Goal: Task Accomplishment & Management: Manage account settings

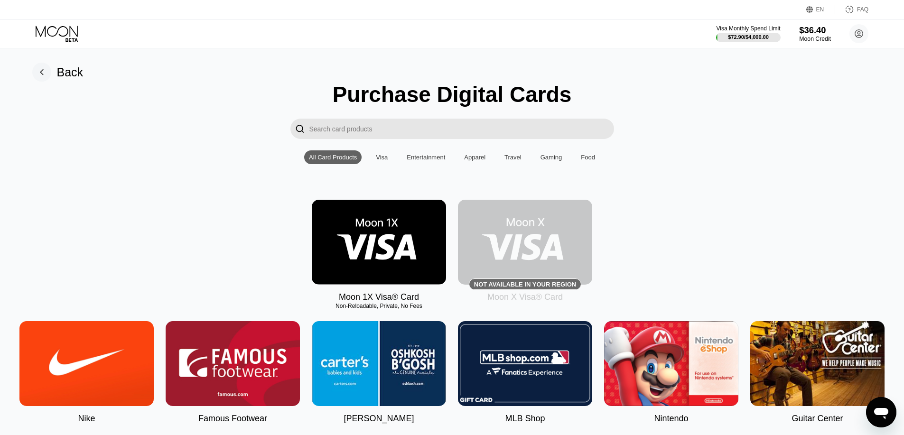
click at [813, 28] on div "$36.40" at bounding box center [815, 30] width 32 height 10
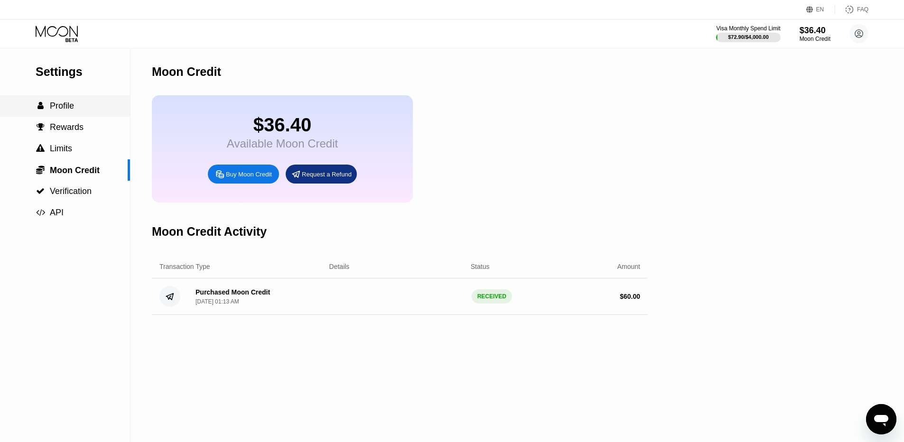
click at [65, 106] on span "Profile" at bounding box center [62, 105] width 24 height 9
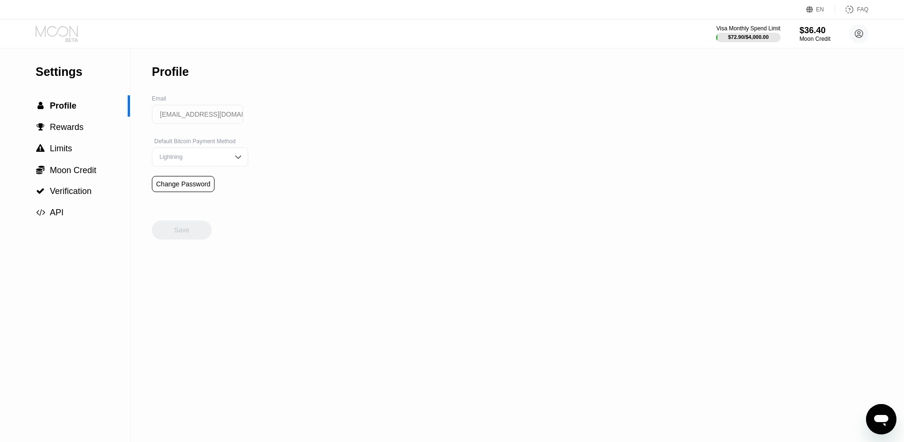
click at [60, 35] on icon at bounding box center [57, 31] width 42 height 11
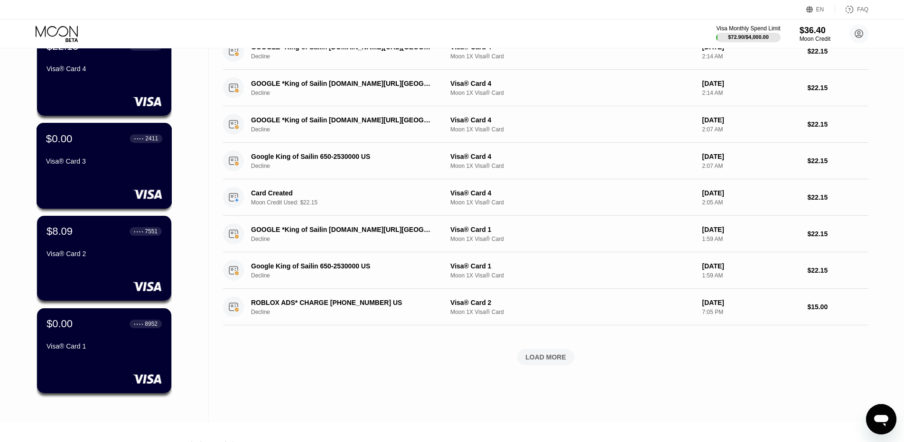
scroll to position [190, 0]
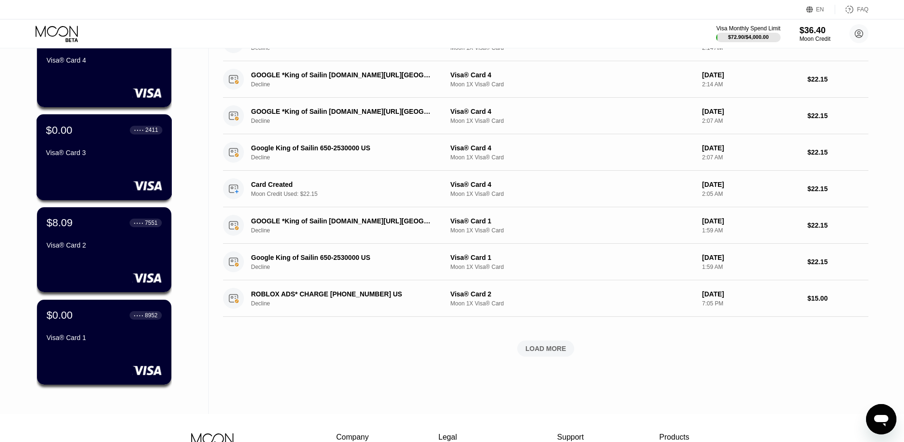
click at [94, 259] on div "$8.09 ● ● ● ● 7551 Visa® Card 2" at bounding box center [104, 249] width 134 height 85
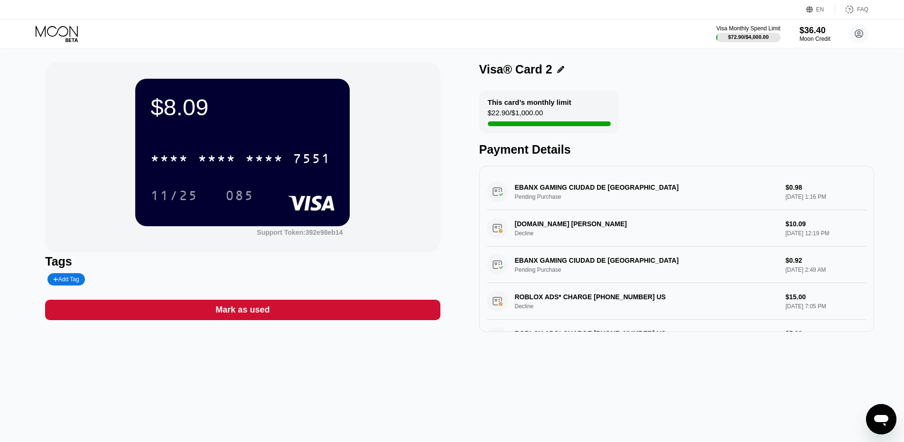
click at [69, 42] on div "Visa Monthly Spend Limit $72.90 / $4,000.00 $36.40 Moon Credit zuravlevp177@gma…" at bounding box center [452, 33] width 904 height 28
click at [69, 31] on icon at bounding box center [58, 34] width 44 height 17
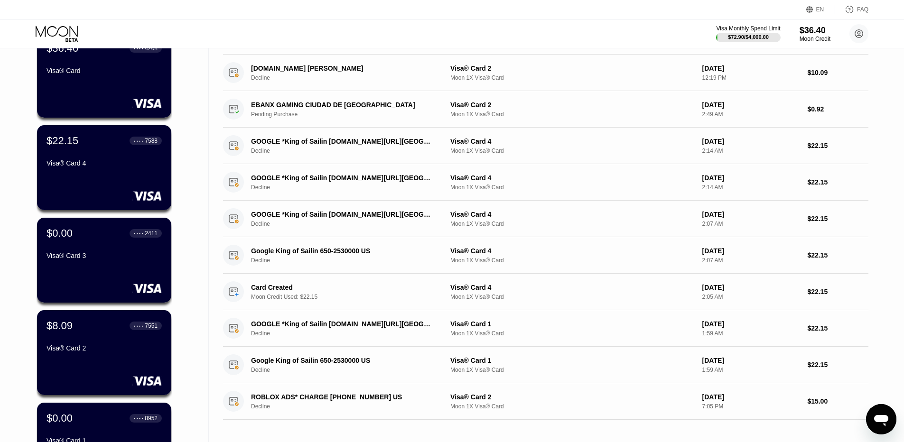
scroll to position [95, 0]
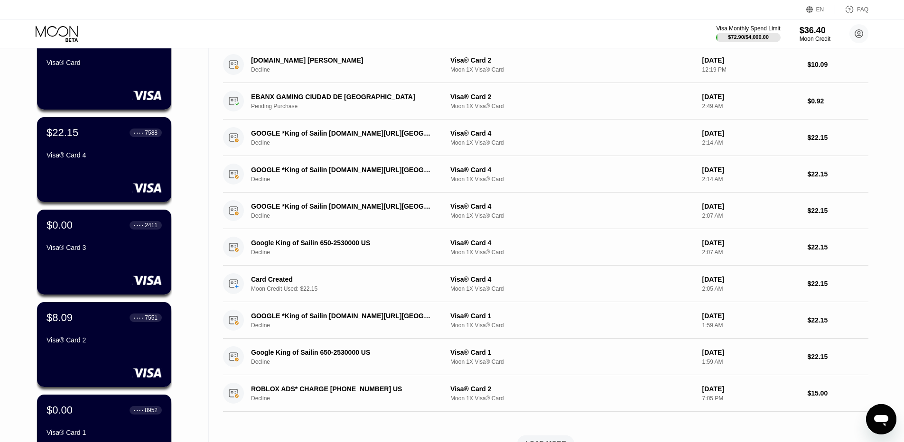
click at [86, 159] on div "Visa® Card 4" at bounding box center [103, 155] width 115 height 8
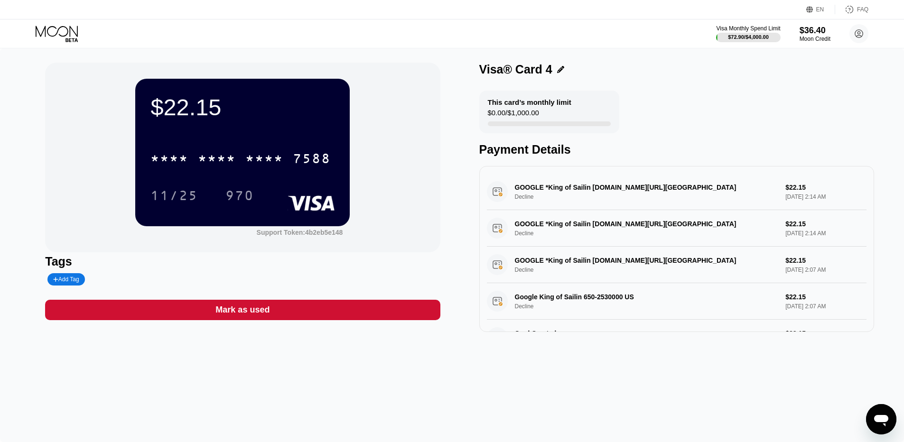
click at [881, 421] on icon "Открыть окно обмена сообщениями" at bounding box center [881, 420] width 14 height 11
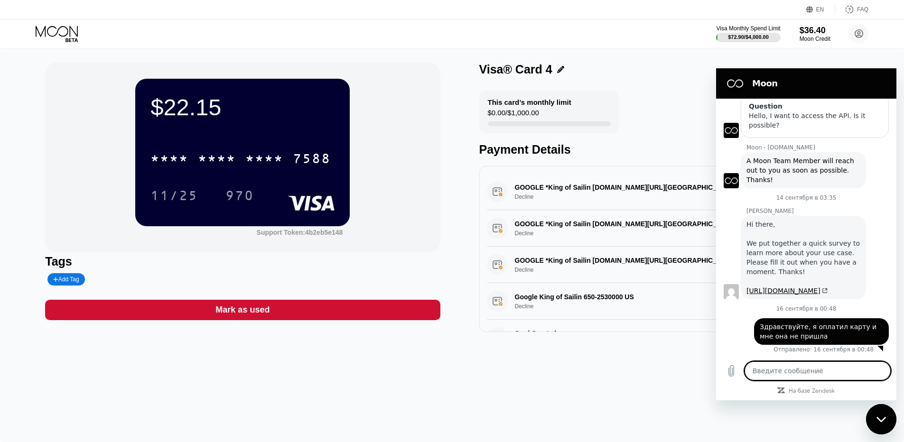
scroll to position [122, 0]
click at [877, 349] on div at bounding box center [880, 349] width 6 height 6
click at [876, 425] on div "Закрыть окно обмена сообщениями" at bounding box center [881, 419] width 28 height 28
type textarea "x"
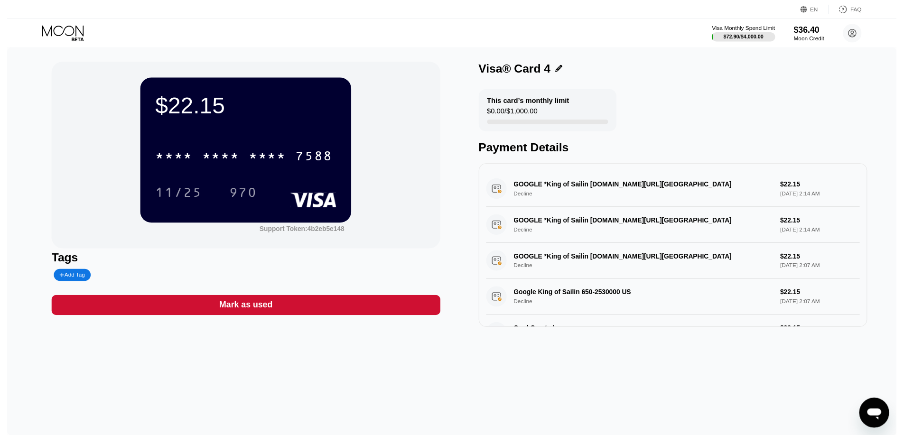
scroll to position [39, 0]
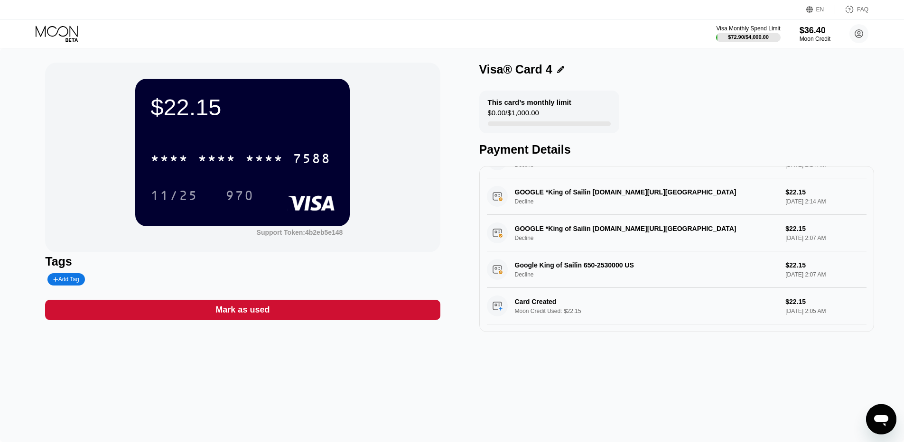
click at [355, 311] on div "Mark as used" at bounding box center [242, 310] width 395 height 20
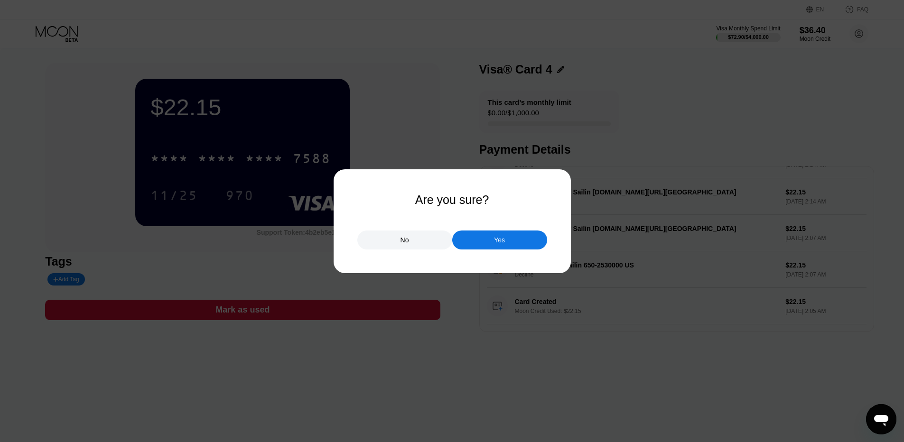
click at [390, 239] on div "No" at bounding box center [404, 240] width 95 height 19
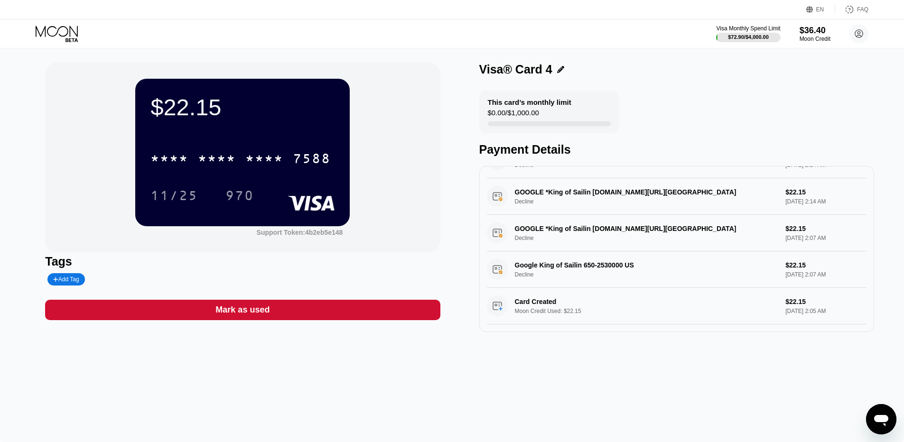
click at [50, 28] on icon at bounding box center [58, 34] width 44 height 17
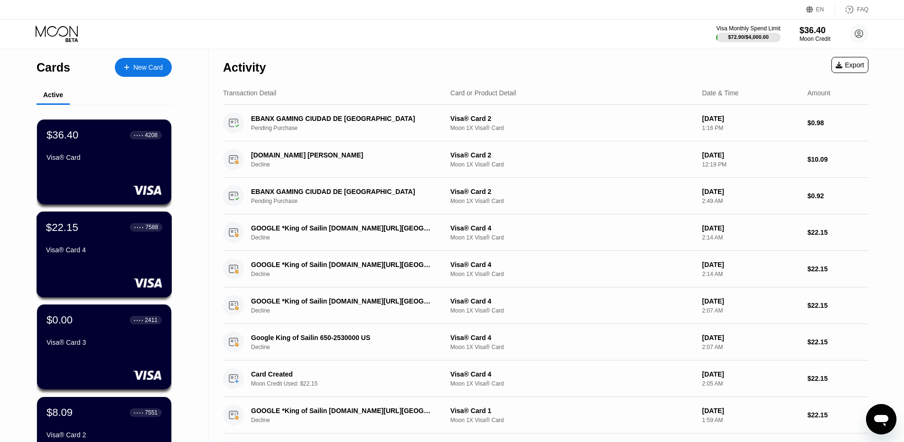
click at [96, 250] on div "Visa® Card 4" at bounding box center [104, 250] width 116 height 8
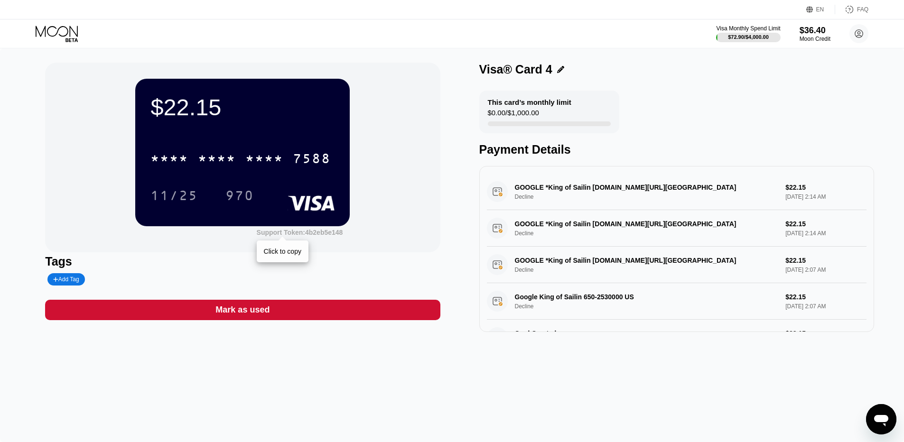
click at [311, 232] on div "Support Token: 4b2eb5e148" at bounding box center [300, 233] width 86 height 8
click at [854, 9] on icon at bounding box center [848, 9] width 9 height 9
click at [68, 36] on icon at bounding box center [58, 34] width 44 height 17
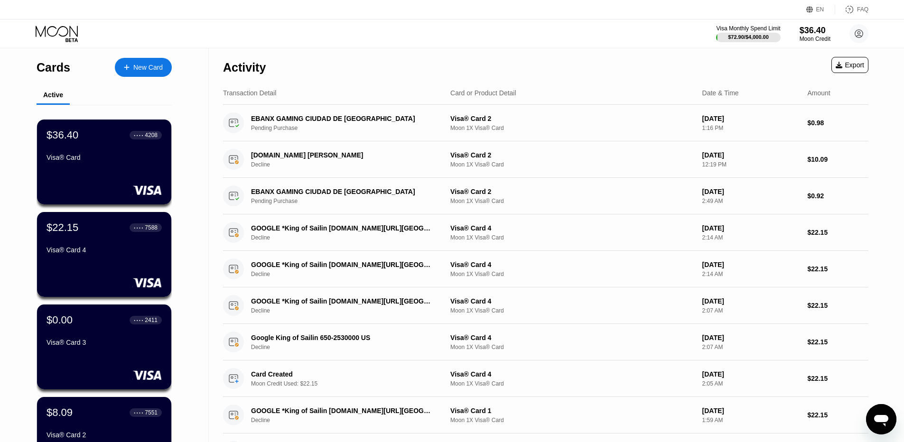
click at [134, 65] on div "New Card" at bounding box center [147, 68] width 29 height 8
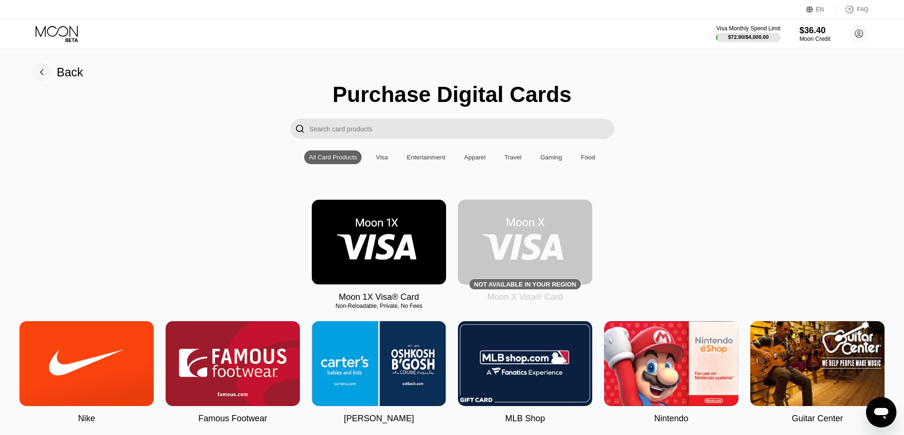
click at [353, 244] on img at bounding box center [379, 242] width 134 height 85
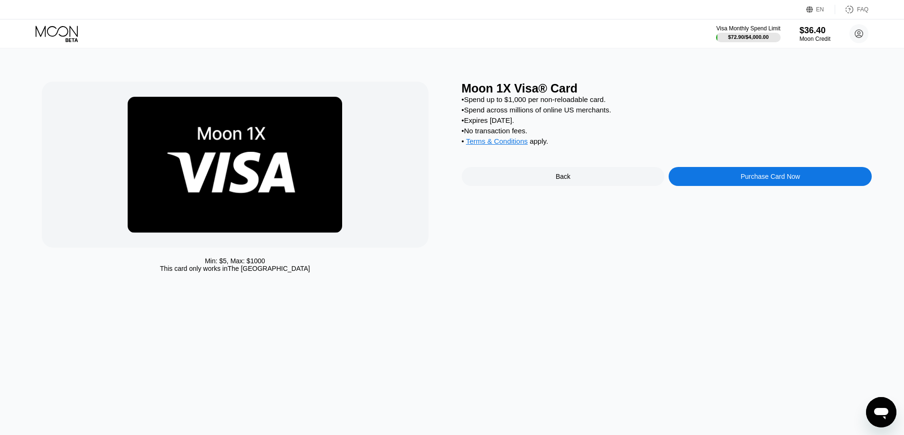
click at [76, 36] on icon at bounding box center [57, 31] width 42 height 11
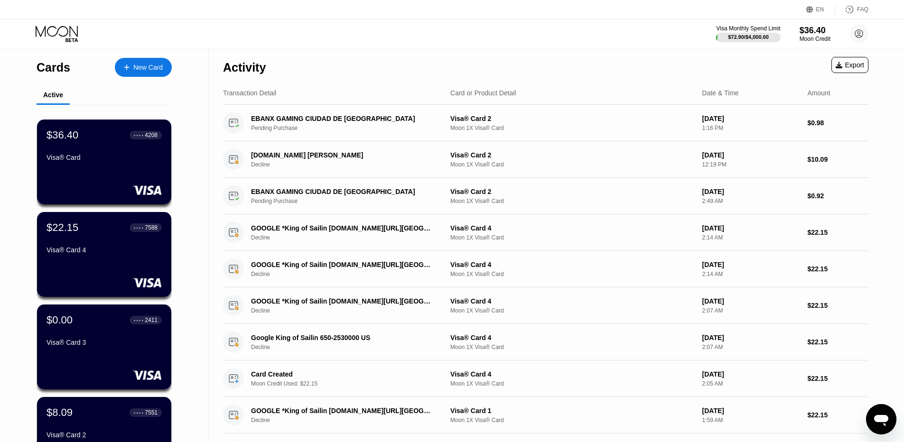
click at [815, 47] on div "Visa Monthly Spend Limit $72.90 / $4,000.00 $36.40 Moon Credit zuravlevp177@gma…" at bounding box center [452, 33] width 904 height 28
click at [811, 35] on div "$36.40" at bounding box center [815, 30] width 32 height 10
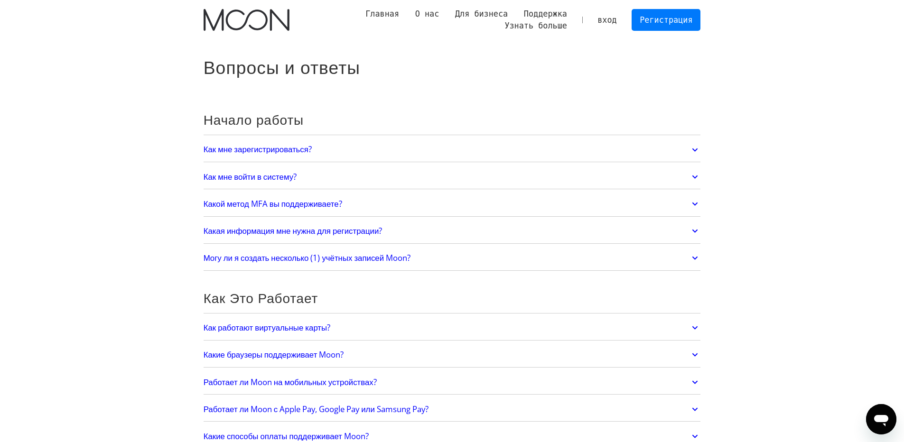
click at [317, 329] on h2 "Как работают виртуальные карты?" at bounding box center [267, 327] width 127 height 9
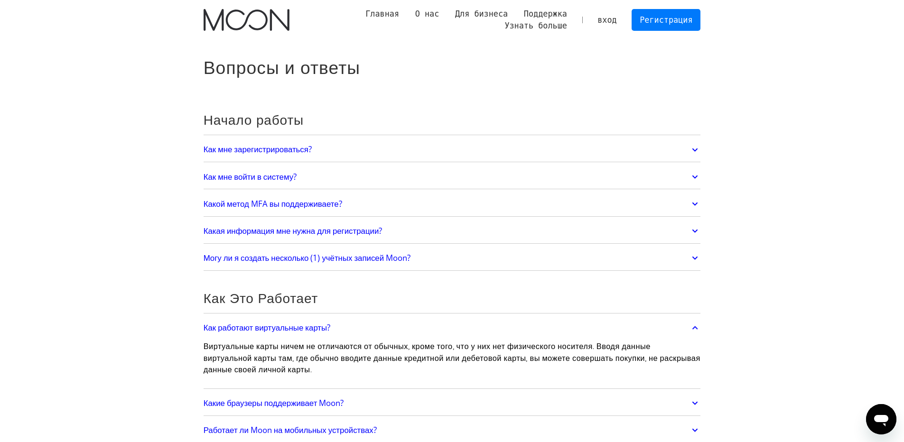
click at [322, 325] on h2 "Как работают виртуальные карты?" at bounding box center [267, 327] width 127 height 9
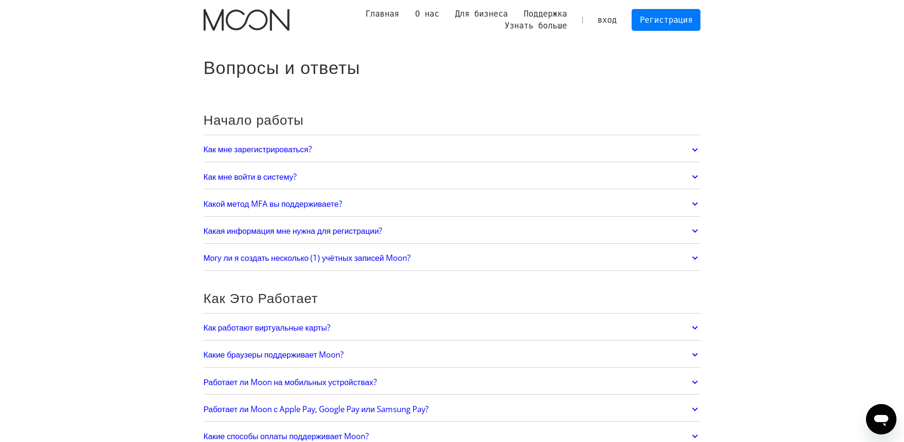
click at [322, 325] on h2 "Как работают виртуальные карты?" at bounding box center [267, 327] width 127 height 9
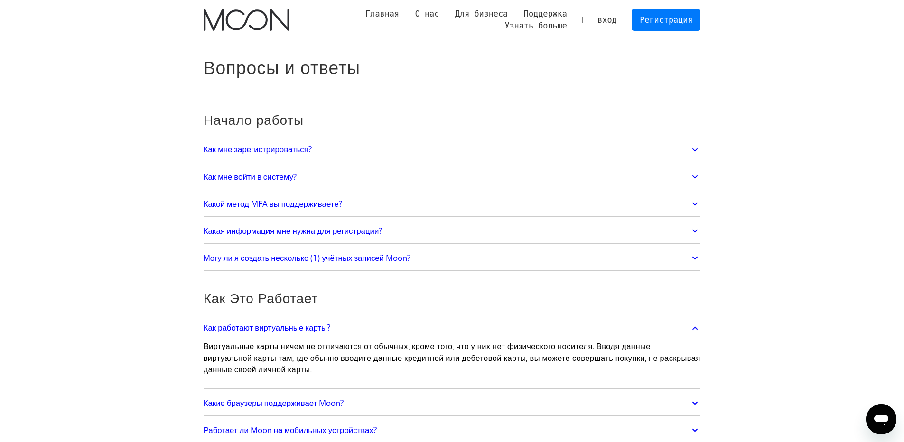
click at [322, 325] on h2 "Как работают виртуальные карты?" at bounding box center [267, 327] width 127 height 9
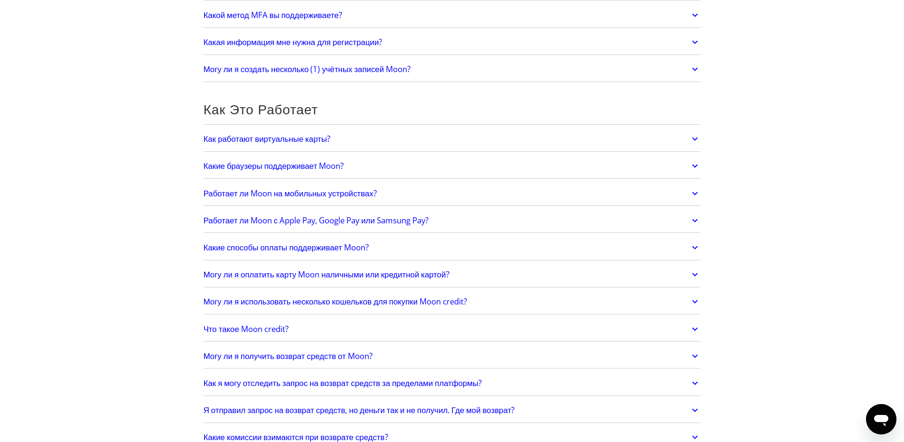
scroll to position [190, 0]
click at [254, 162] on h2 "Какие браузеры поддерживает Moon?" at bounding box center [274, 164] width 140 height 9
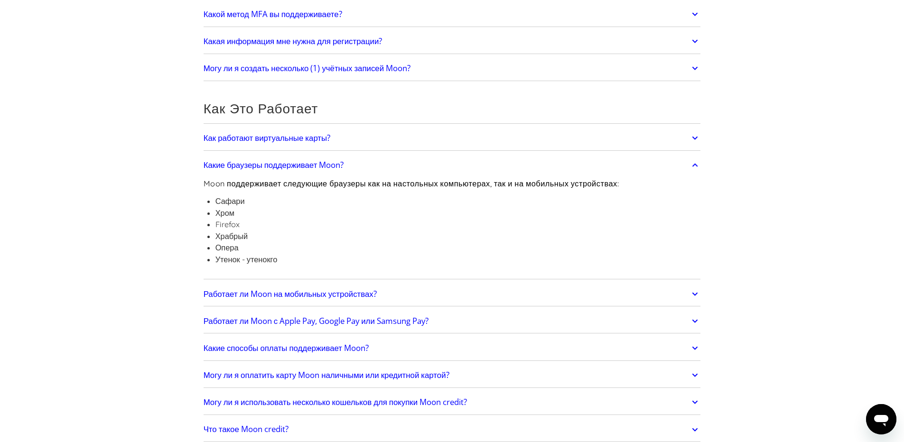
click at [254, 162] on h2 "Какие браузеры поддерживает Moon?" at bounding box center [274, 164] width 140 height 9
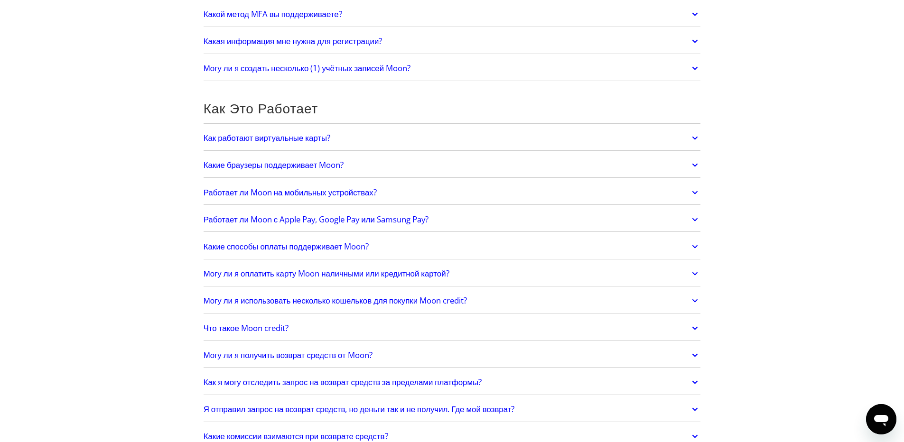
scroll to position [237, 0]
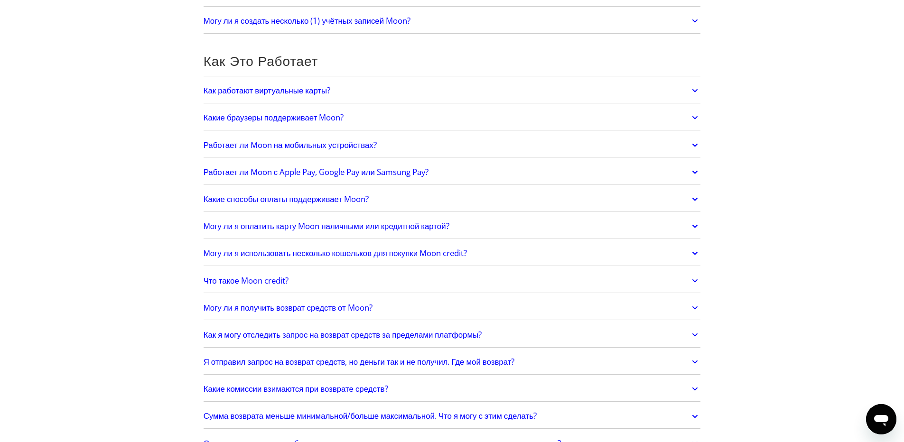
click at [224, 173] on h2 "Работает ли Moon с Apple Pay, Google Pay или Samsung Pay?" at bounding box center [316, 171] width 225 height 9
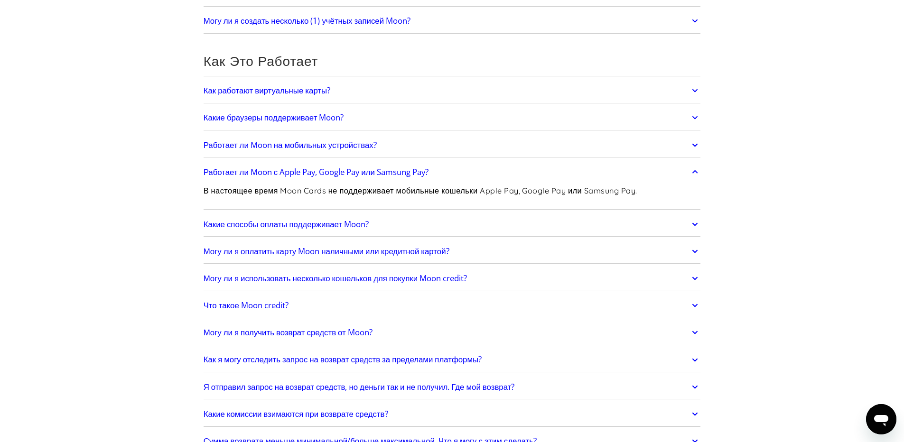
click at [229, 172] on h2 "Работает ли Moon с Apple Pay, Google Pay или Samsung Pay?" at bounding box center [316, 171] width 225 height 9
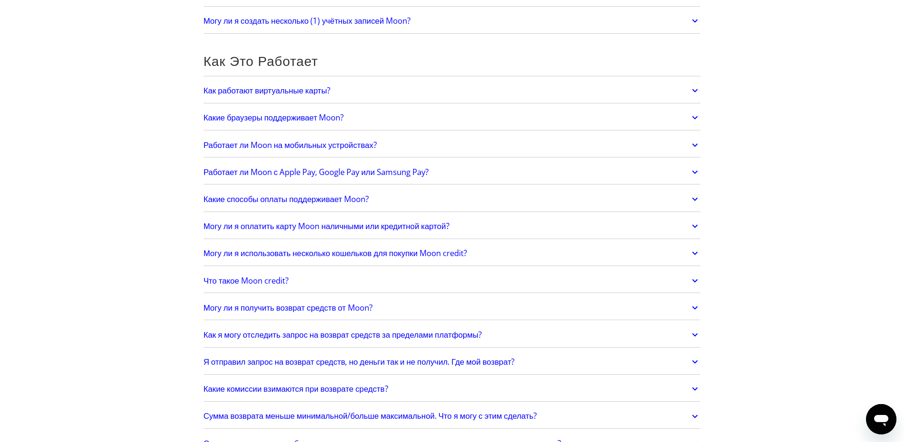
click at [229, 172] on h2 "Работает ли Moon с Apple Pay, Google Pay или Samsung Pay?" at bounding box center [316, 171] width 225 height 9
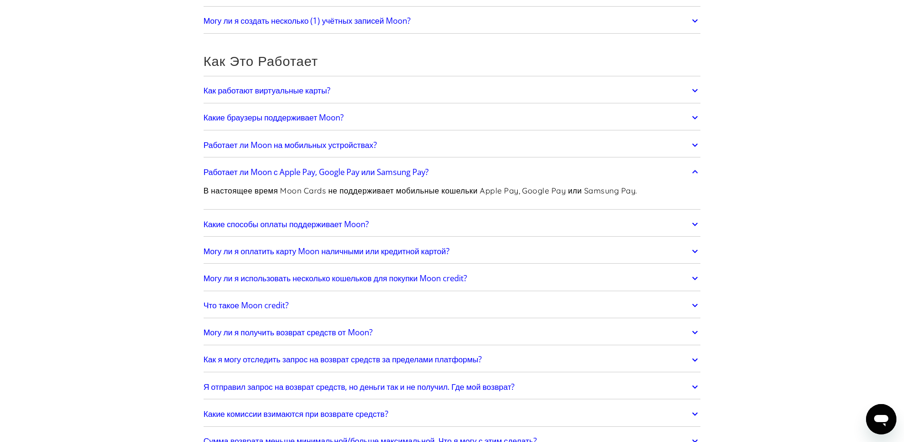
click at [229, 172] on h2 "Работает ли Moon с Apple Pay, Google Pay или Samsung Pay?" at bounding box center [316, 171] width 225 height 9
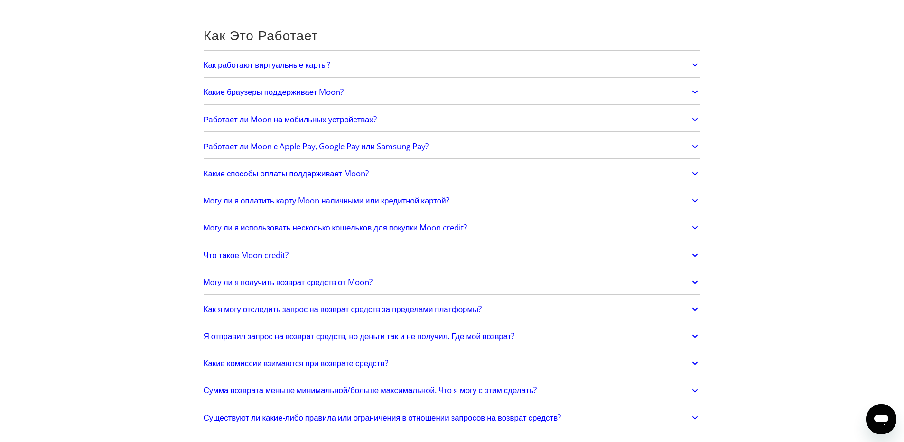
scroll to position [285, 0]
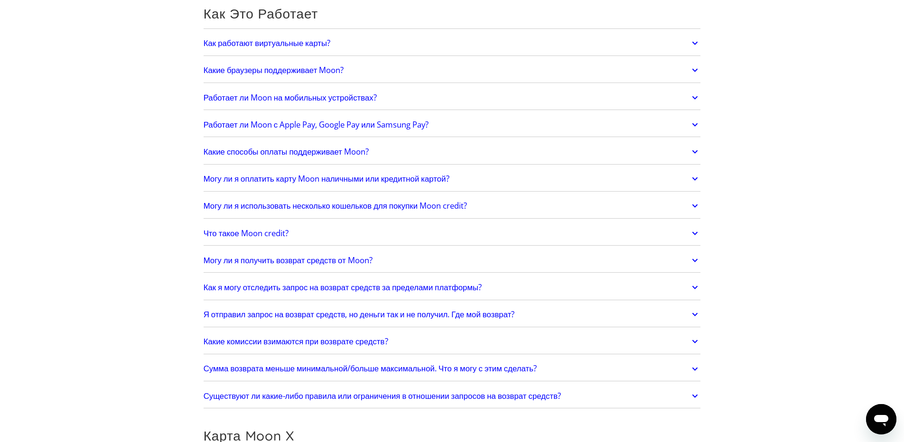
click at [295, 152] on h2 "Какие способы оплаты поддерживает Moon?" at bounding box center [286, 151] width 165 height 9
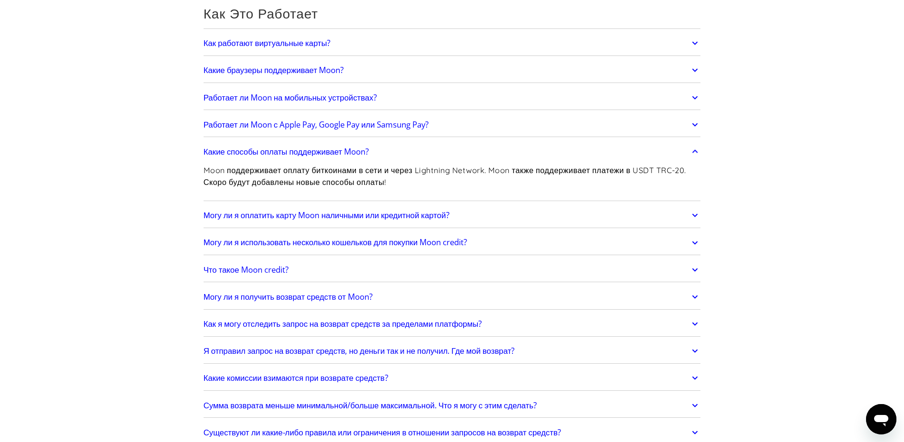
click at [295, 152] on h2 "Какие способы оплаты поддерживает Moon?" at bounding box center [286, 151] width 165 height 9
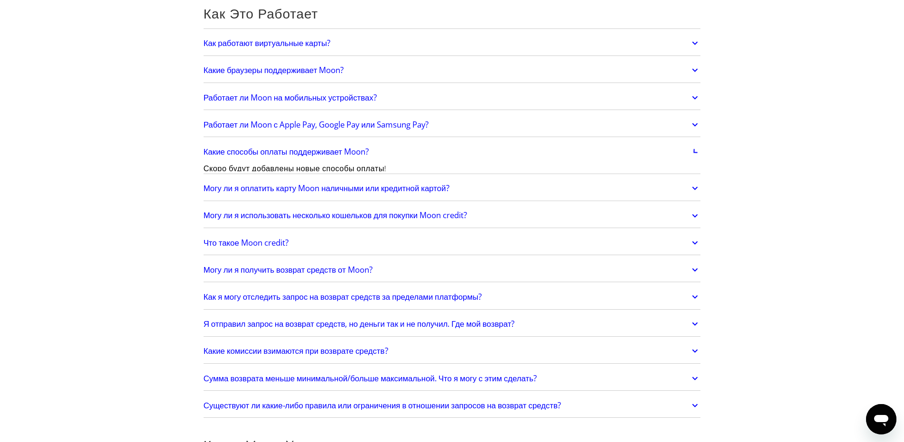
click at [295, 152] on h2 "Какие способы оплаты поддерживает Moon?" at bounding box center [286, 151] width 165 height 9
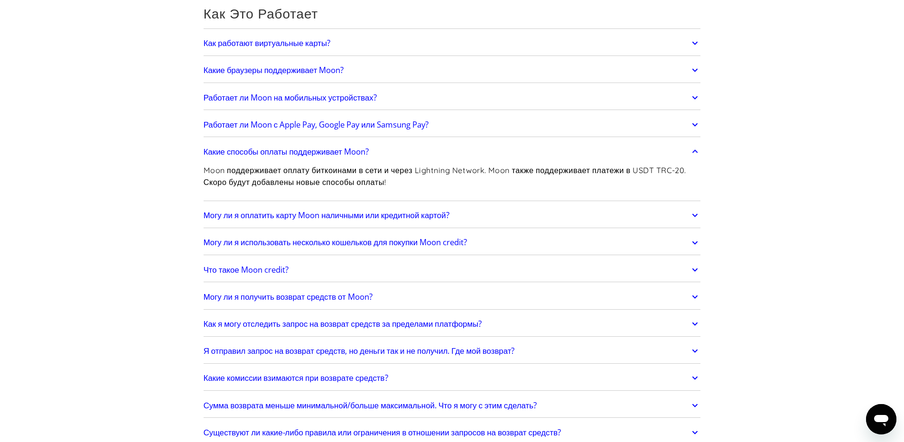
click at [295, 152] on h2 "Какие способы оплаты поддерживает Moon?" at bounding box center [286, 151] width 165 height 9
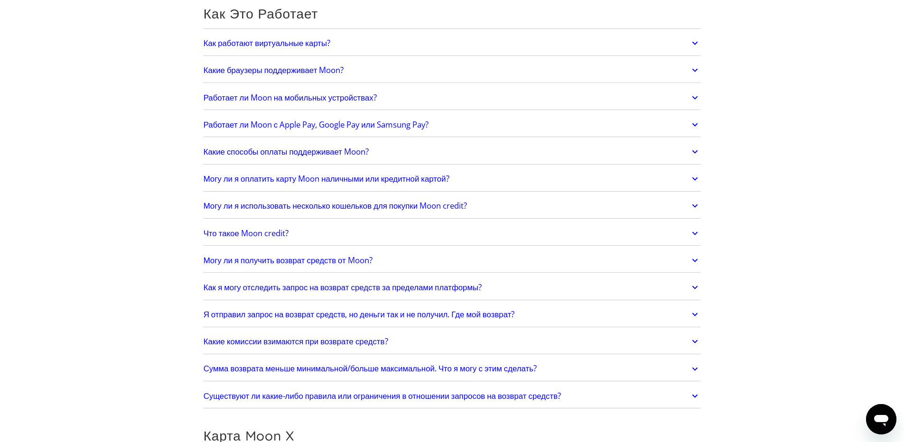
click at [234, 176] on h2 "Могу ли я оплатить карту Moon наличными или кредитной картой?" at bounding box center [327, 178] width 246 height 9
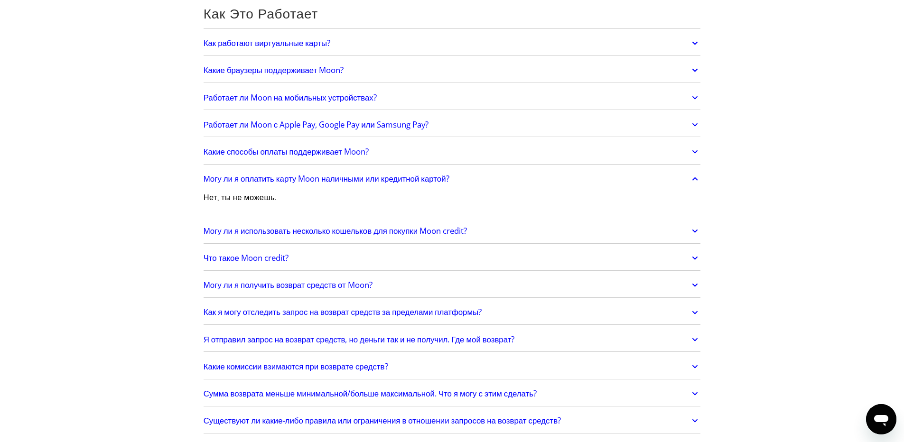
click at [234, 176] on h2 "Могу ли я оплатить карту Moon наличными или кредитной картой?" at bounding box center [327, 178] width 246 height 9
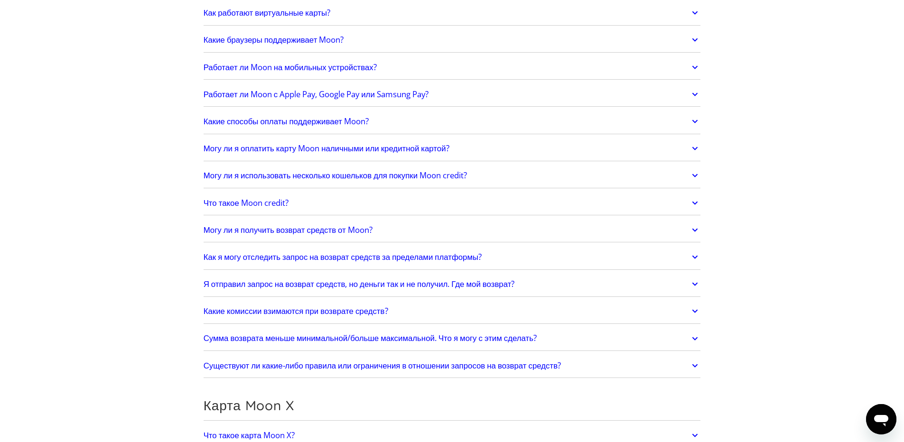
scroll to position [332, 0]
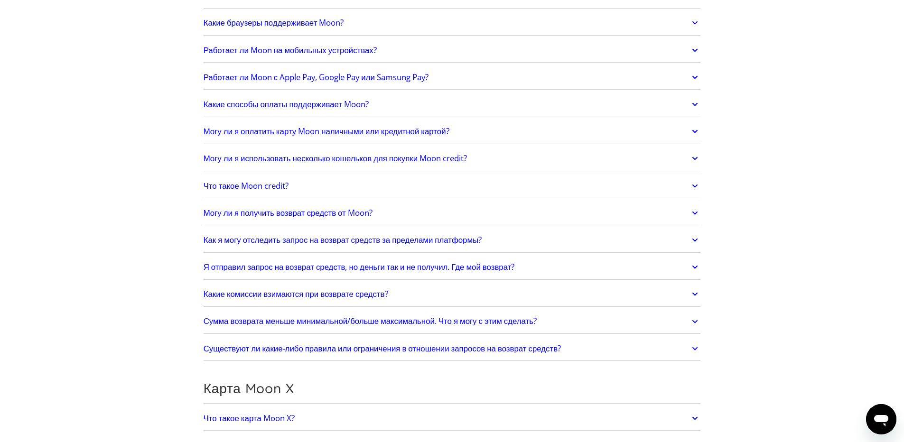
click at [318, 156] on h2 "Могу ли я использовать несколько кошельков для покупки Moon credit?" at bounding box center [335, 158] width 263 height 9
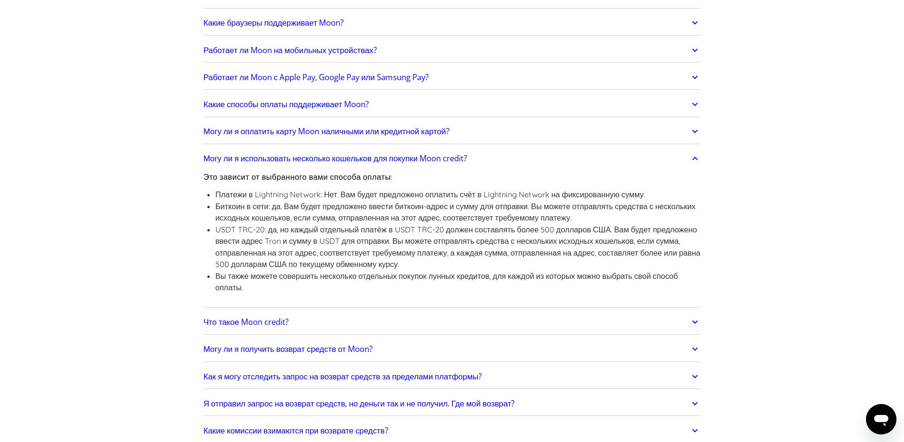
click at [281, 159] on h2 "Могу ли я использовать несколько кошельков для покупки Moon credit?" at bounding box center [335, 158] width 263 height 9
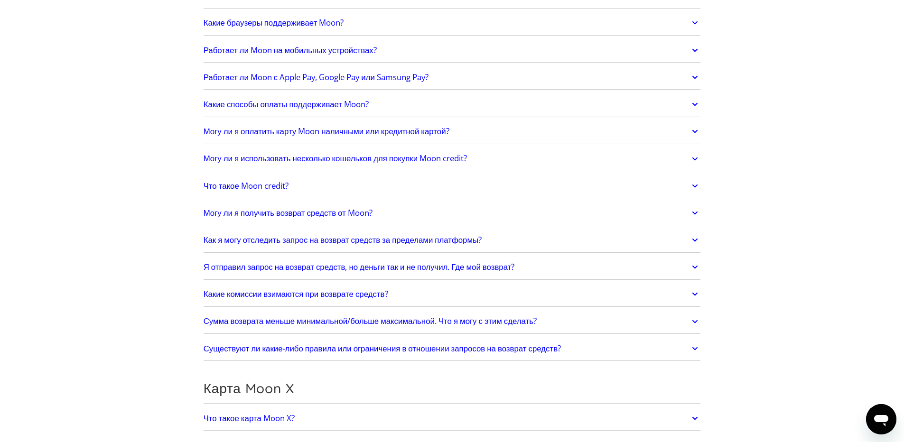
click at [281, 159] on h2 "Могу ли я использовать несколько кошельков для покупки Moon credit?" at bounding box center [335, 158] width 263 height 9
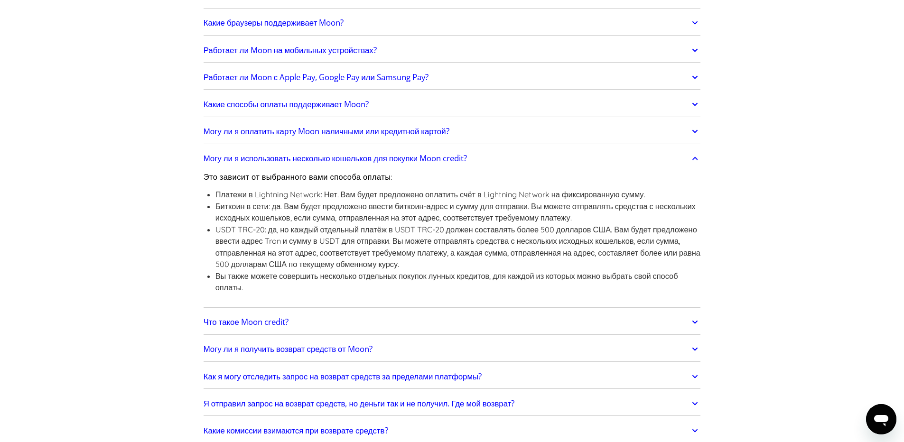
click at [286, 157] on h2 "Могу ли я использовать несколько кошельков для покупки Moon credit?" at bounding box center [335, 158] width 263 height 9
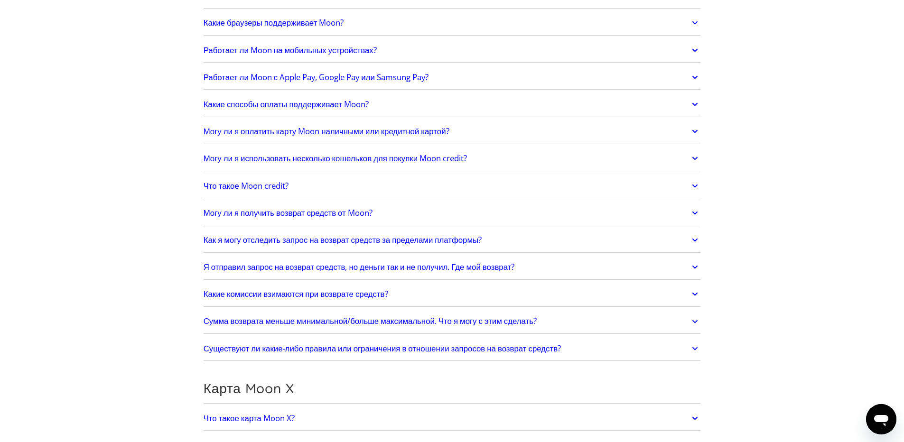
click at [259, 185] on h2 "Что такое Moon credit?" at bounding box center [246, 185] width 85 height 9
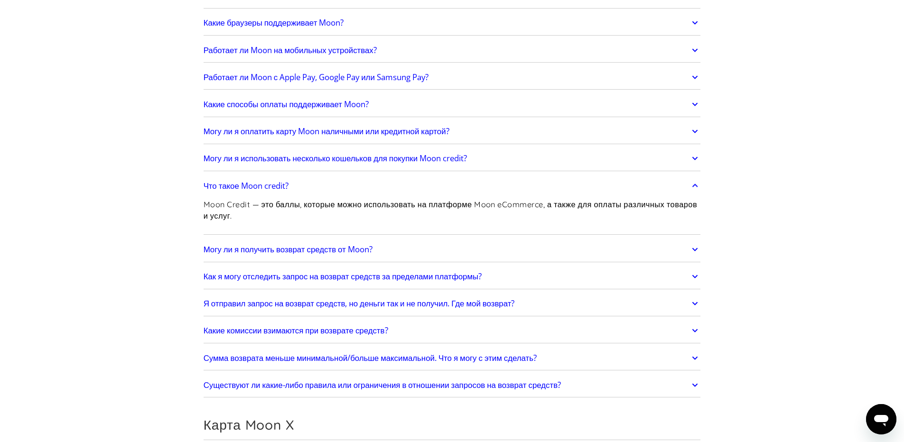
click at [259, 185] on h2 "Что такое Moon credit?" at bounding box center [246, 185] width 85 height 9
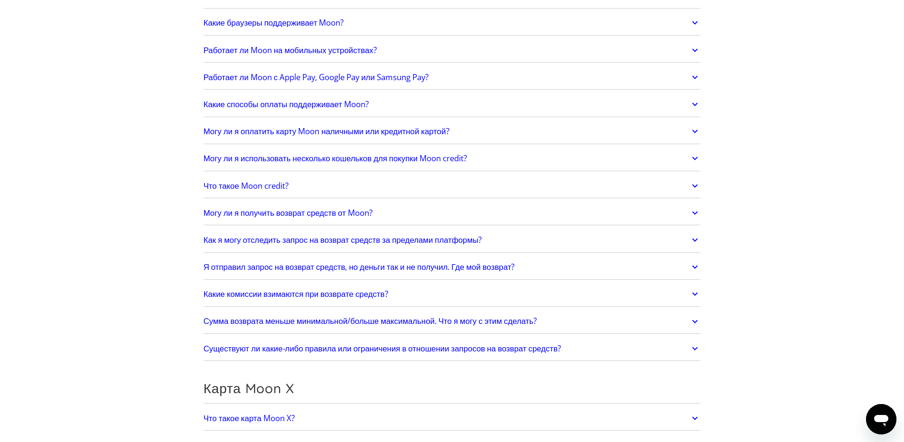
scroll to position [379, 0]
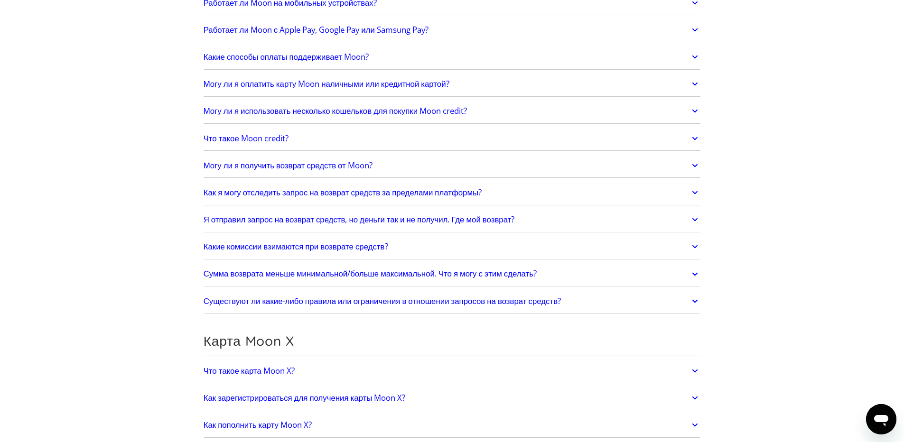
click at [299, 161] on h2 "Могу ли я получить возврат средств от Moon?" at bounding box center [288, 165] width 169 height 9
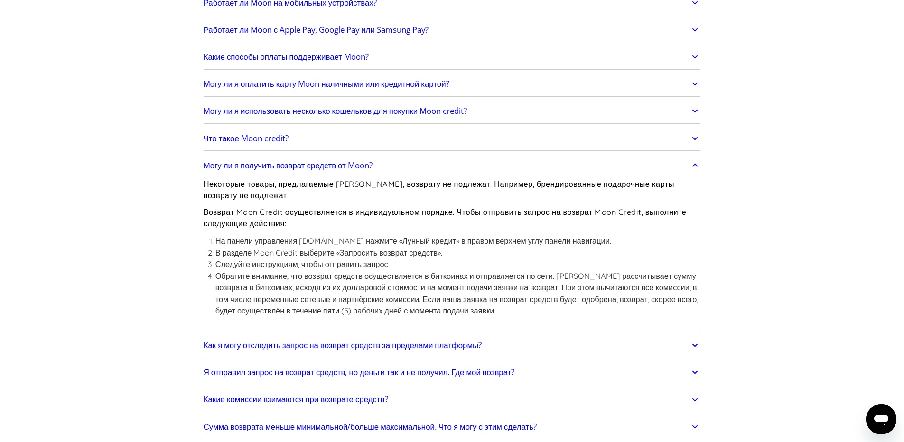
click at [299, 161] on h2 "Могу ли я получить возврат средств от Moon?" at bounding box center [288, 165] width 169 height 9
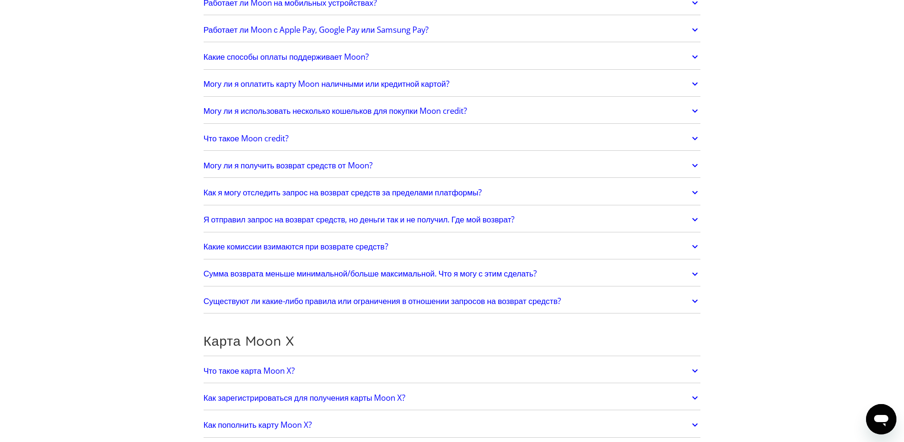
click at [273, 219] on h2 "Я отправил запрос на возврат средств, но деньги так и не получил. Где мой возвр…" at bounding box center [359, 219] width 311 height 9
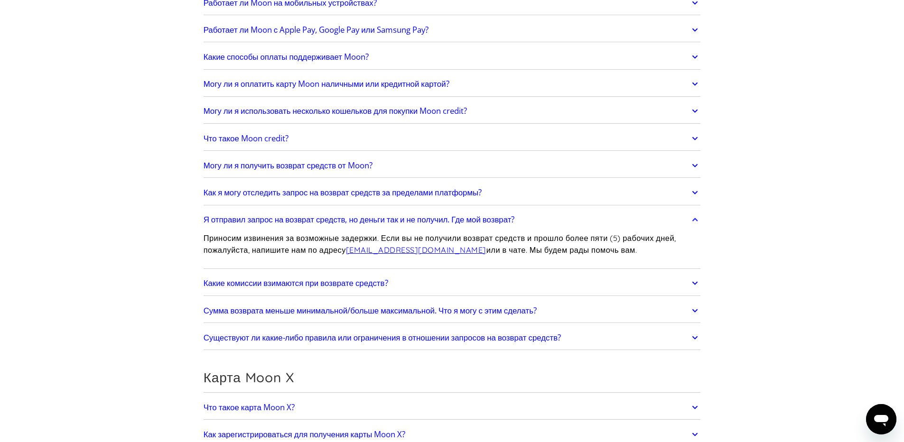
click at [273, 219] on h2 "Я отправил запрос на возврат средств, но деньги так и не получил. Где мой возвр…" at bounding box center [359, 219] width 311 height 9
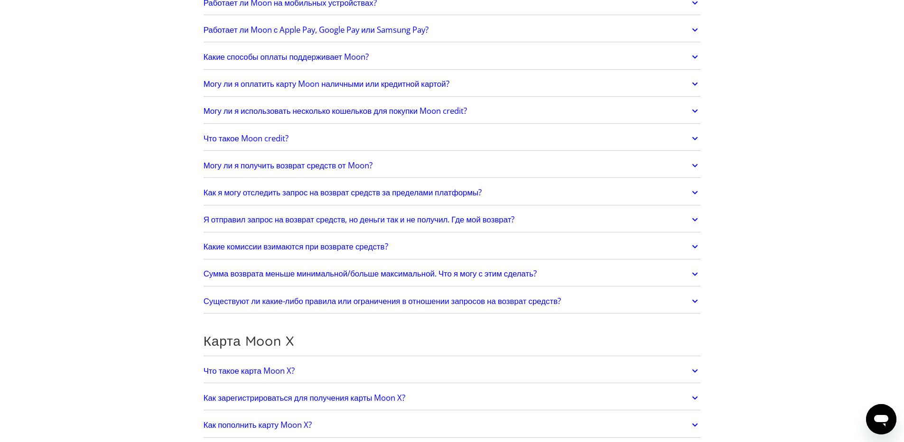
click at [295, 274] on h2 "Сумма возврата меньше минимальной/больше максимальной. Что я могу с этим сделат…" at bounding box center [370, 273] width 333 height 9
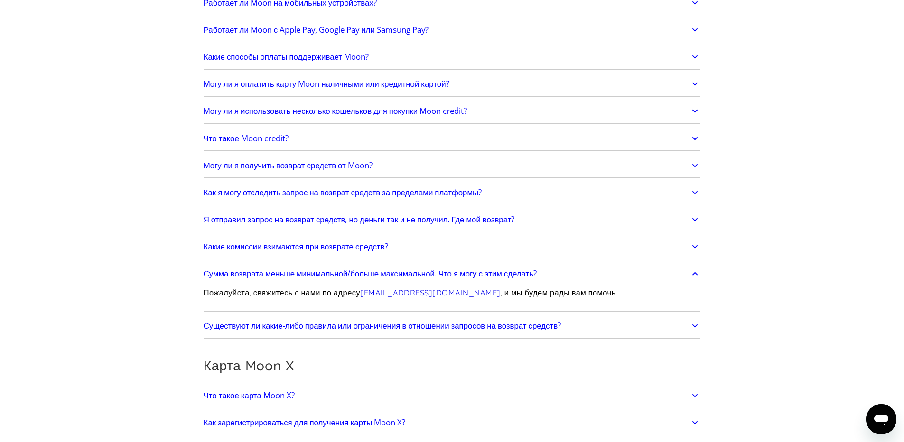
click at [295, 274] on h2 "Сумма возврата меньше минимальной/больше максимальной. Что я могу с этим сделат…" at bounding box center [370, 273] width 333 height 9
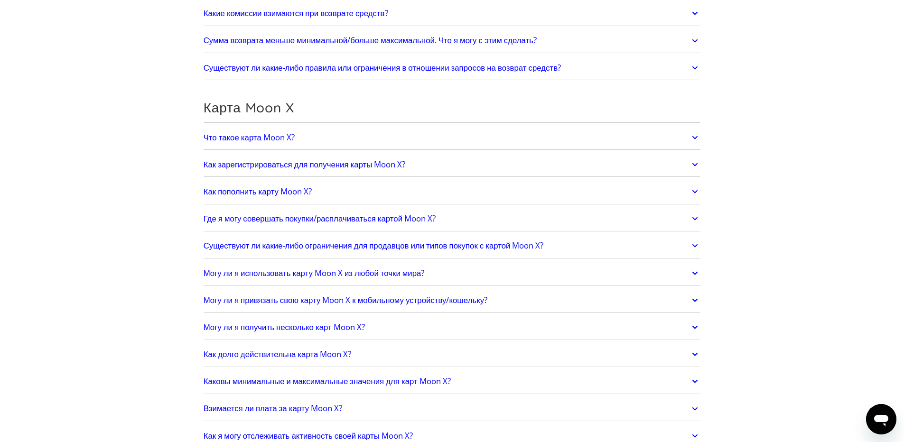
scroll to position [617, 0]
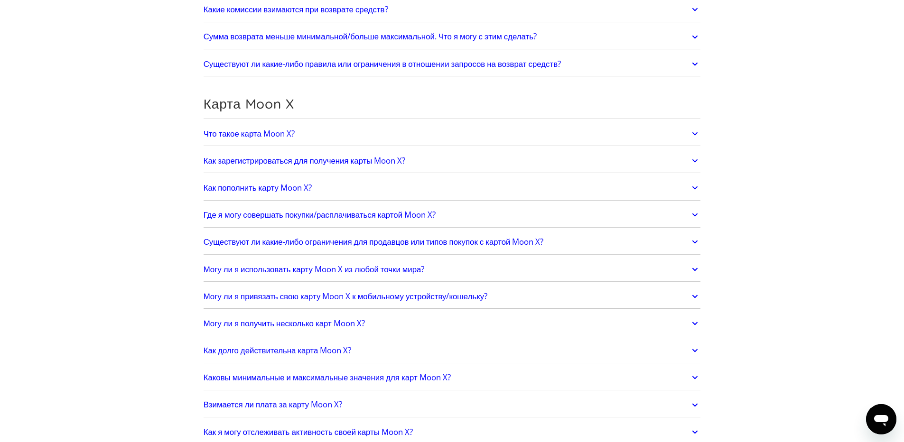
click at [242, 206] on link "Где я могу совершать покупки/расплачиваться картой Moon X?" at bounding box center [452, 215] width 497 height 20
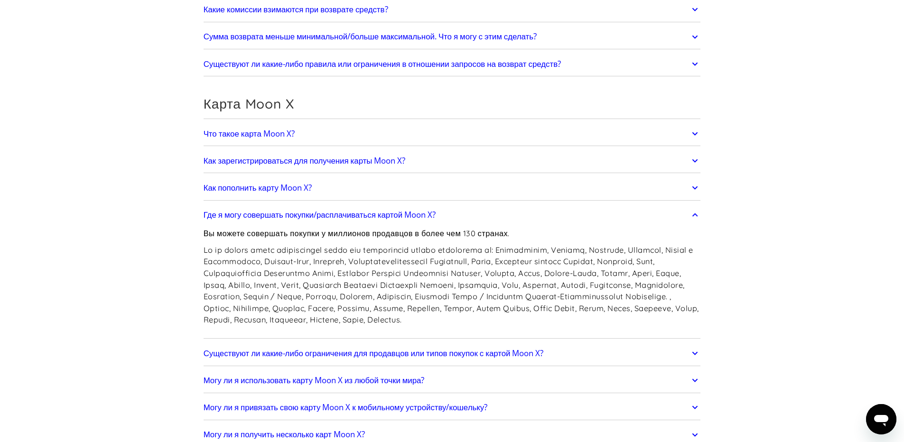
click at [254, 214] on h2 "Где я могу совершать покупки/расплачиваться картой Moon X?" at bounding box center [320, 214] width 232 height 9
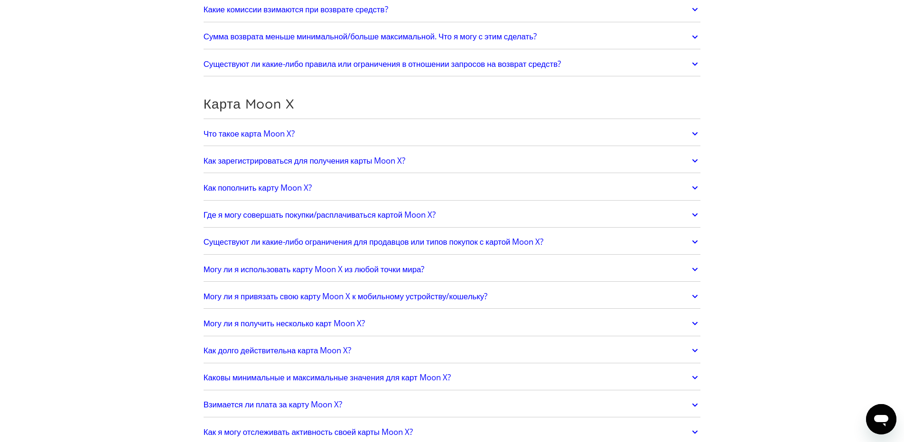
click at [238, 245] on link "Существуют ли какие-либо ограничения для продавцов или типов покупок с картой M…" at bounding box center [452, 242] width 497 height 20
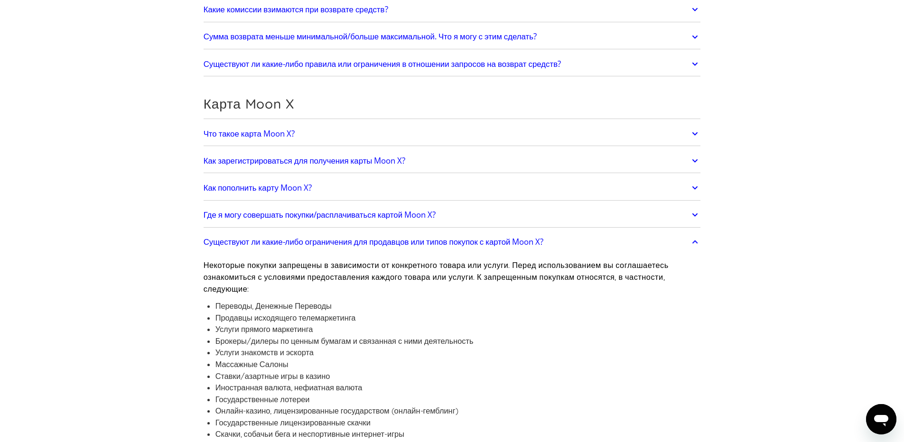
click at [238, 245] on link "Существуют ли какие-либо ограничения для продавцов или типов покупок с картой M…" at bounding box center [452, 242] width 497 height 20
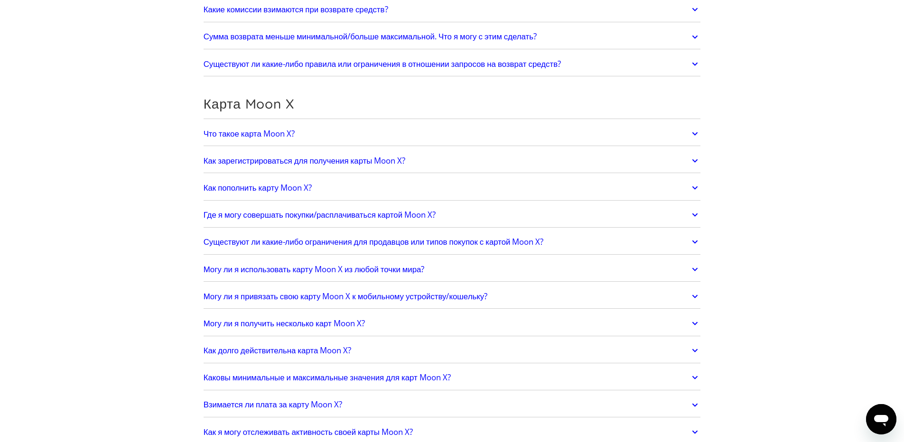
click at [218, 267] on h2 "Могу ли я использовать карту Moon X из любой точки мира?" at bounding box center [314, 269] width 221 height 9
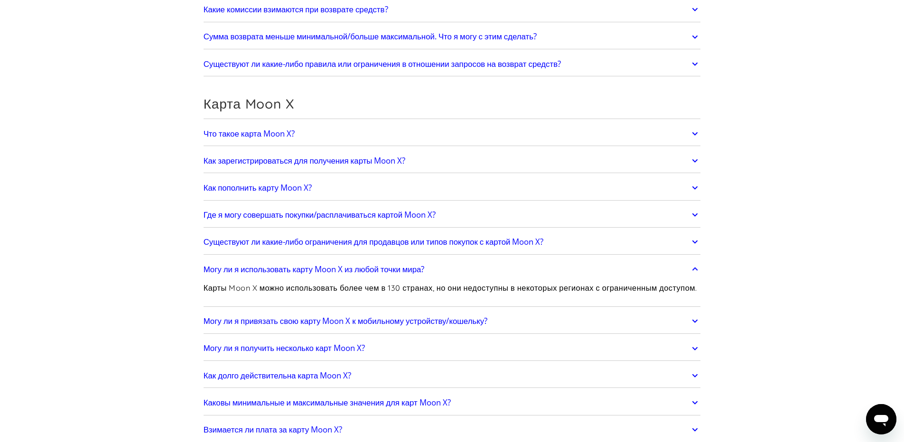
click at [218, 267] on h2 "Могу ли я использовать карту Moon X из любой точки мира?" at bounding box center [314, 269] width 221 height 9
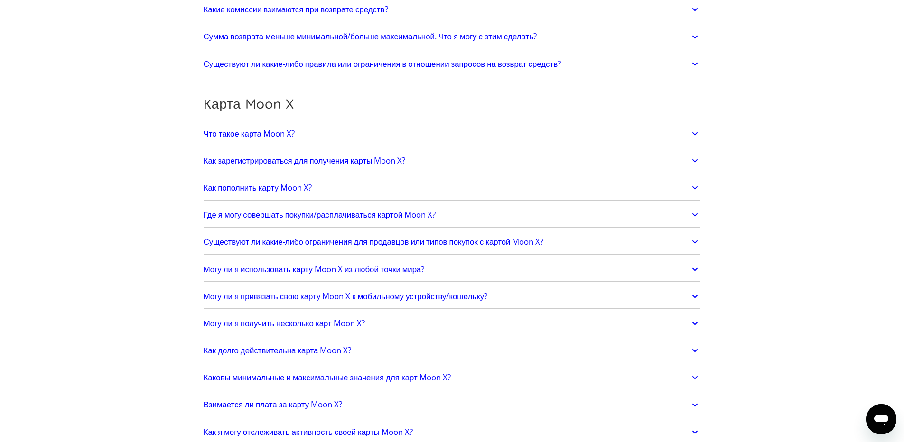
click at [221, 268] on h2 "Могу ли я использовать карту Moon X из любой точки мира?" at bounding box center [314, 269] width 221 height 9
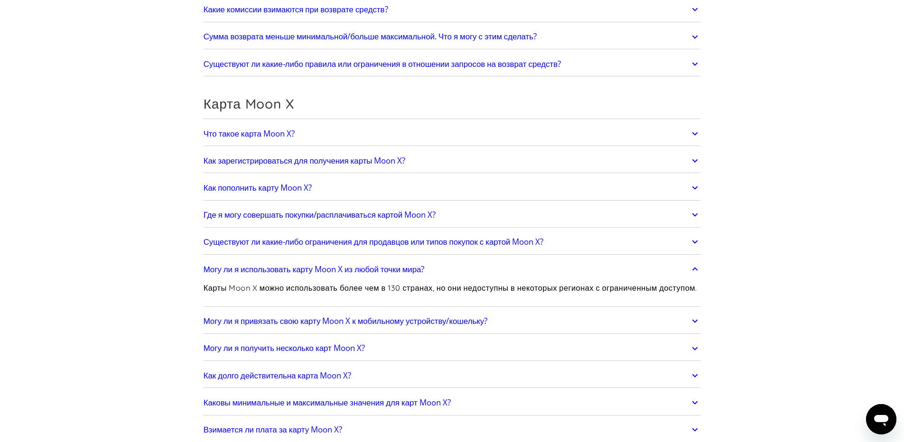
click at [221, 268] on h2 "Могу ли я использовать карту Moon X из любой точки мира?" at bounding box center [314, 269] width 221 height 9
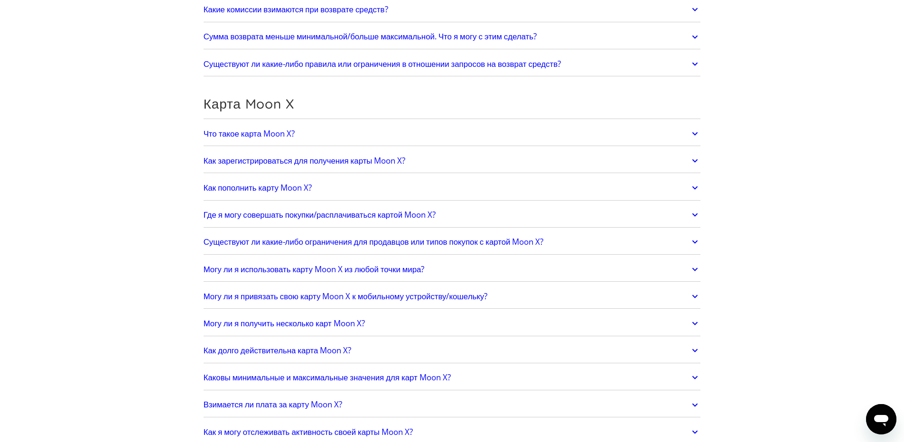
click at [229, 319] on h2 "Могу ли я получить несколько карт Moon X?" at bounding box center [284, 323] width 161 height 9
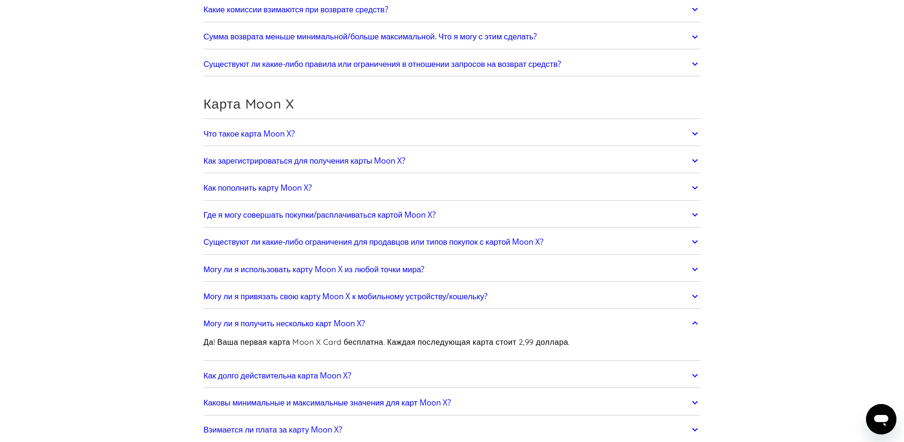
click at [229, 319] on h2 "Могу ли я получить несколько карт Moon X?" at bounding box center [284, 323] width 161 height 9
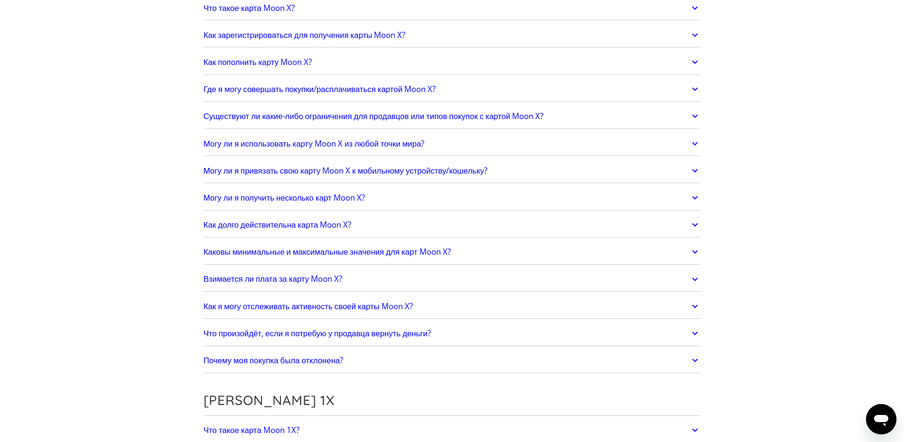
scroll to position [759, 0]
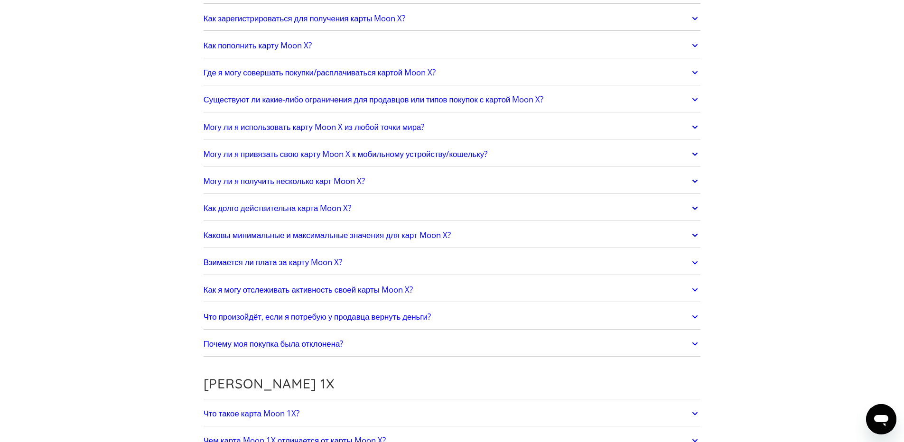
click at [233, 263] on h2 "Взимается ли плата за карту Moon X?" at bounding box center [273, 262] width 139 height 9
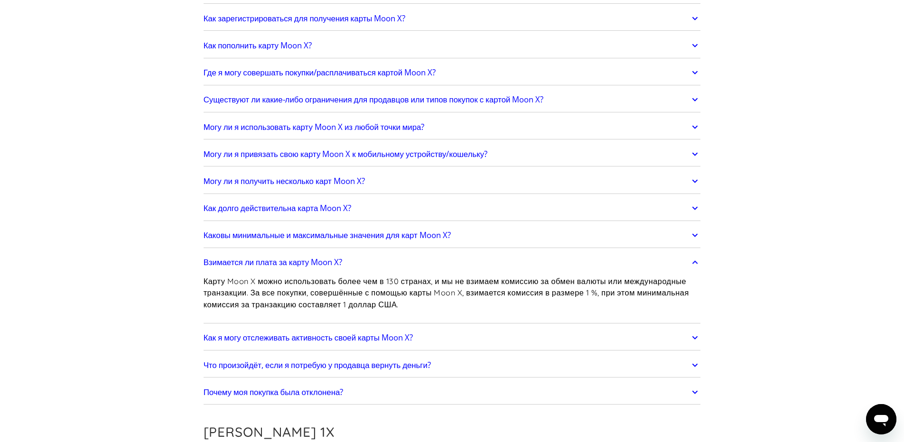
click at [250, 264] on h2 "Взимается ли плата за карту Moon X?" at bounding box center [273, 262] width 139 height 9
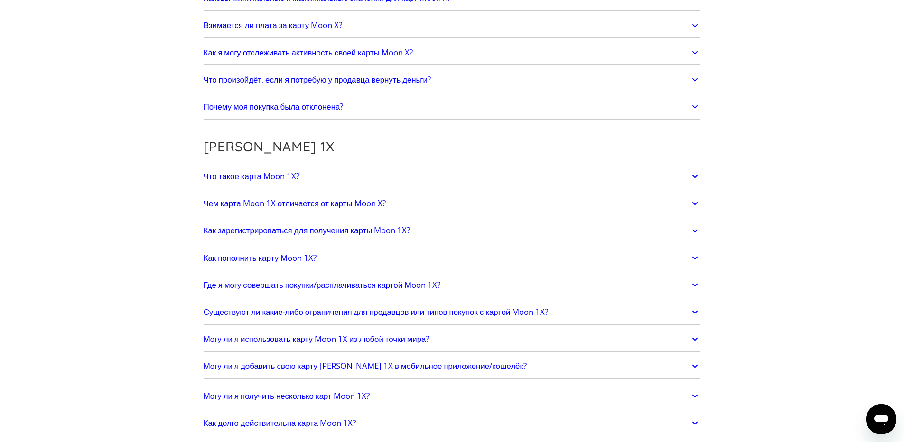
scroll to position [1044, 0]
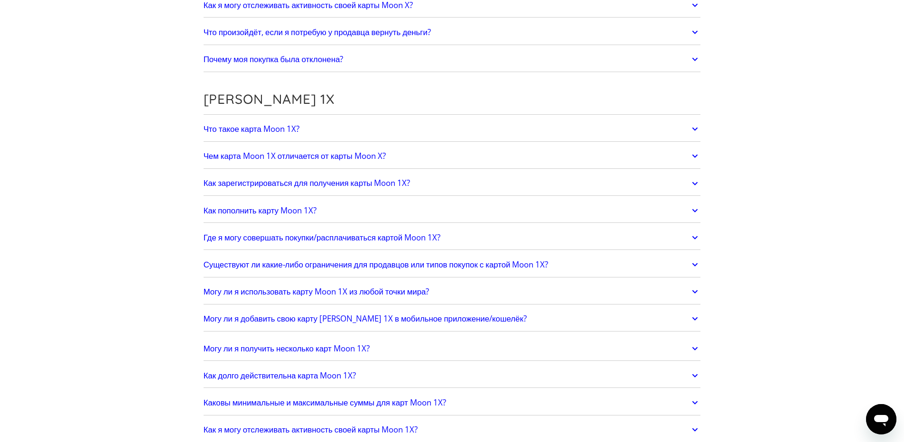
click at [324, 213] on link "Как пополнить карту Moon 1X?" at bounding box center [452, 211] width 497 height 20
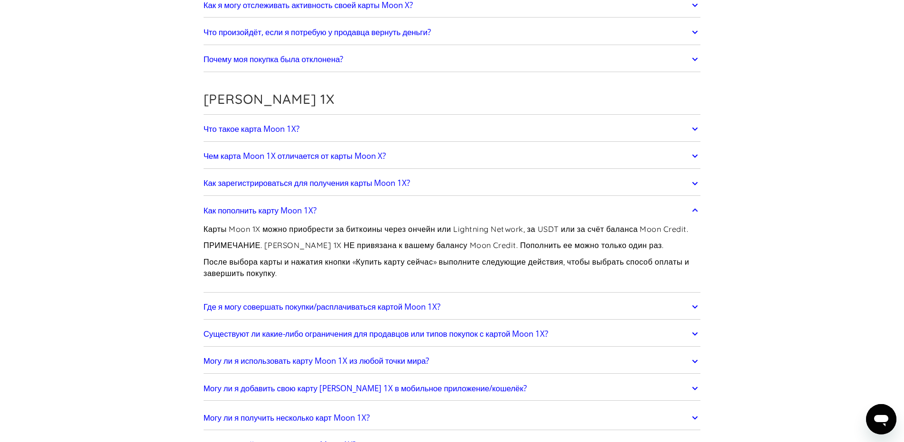
click at [332, 205] on link "Как пополнить карту Moon 1X?" at bounding box center [452, 211] width 497 height 20
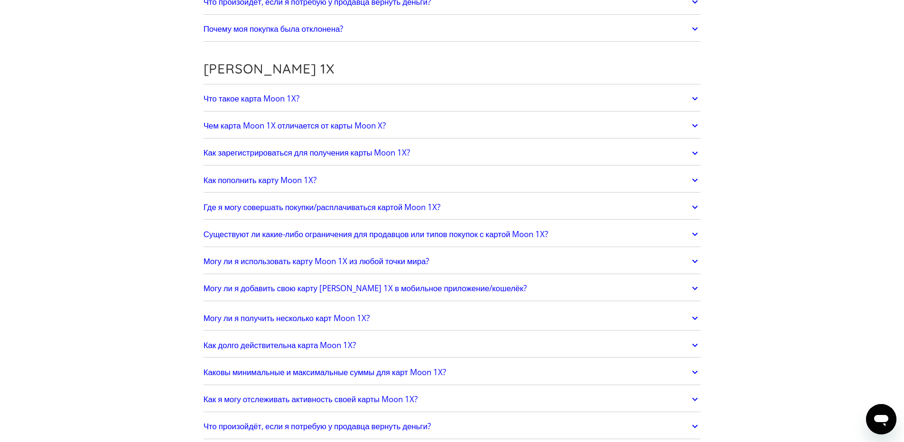
scroll to position [1091, 0]
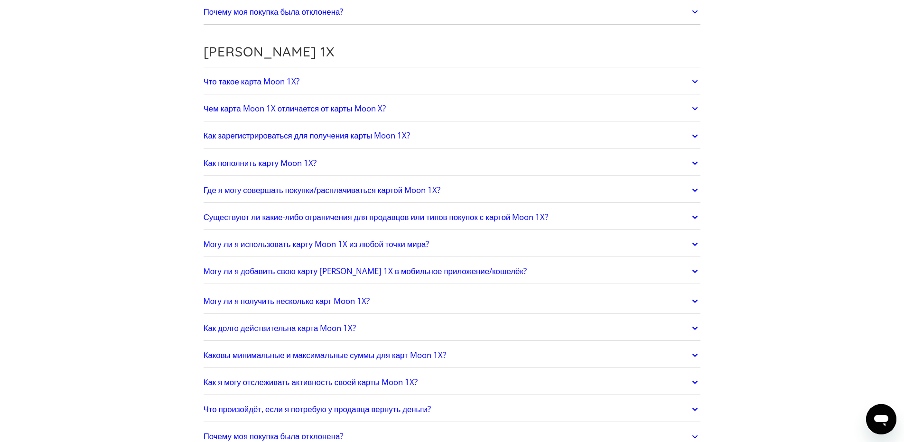
click at [290, 243] on h2 "Могу ли я использовать карту Moon 1X из любой точки мира?" at bounding box center [317, 244] width 226 height 9
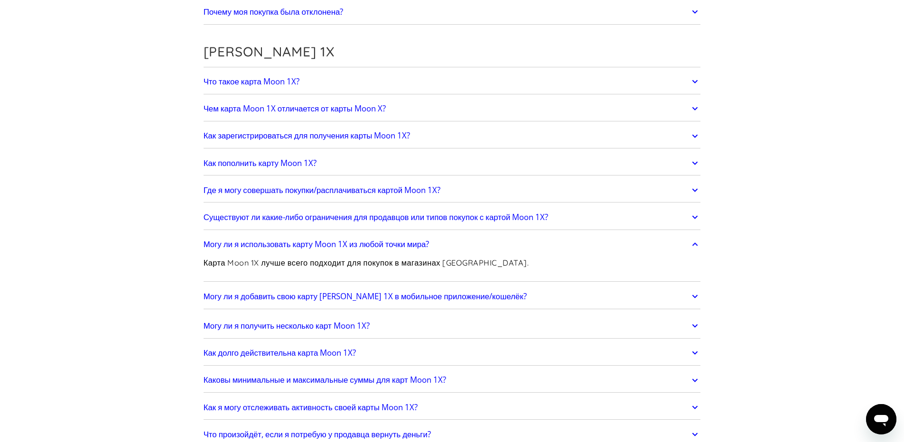
click at [290, 243] on h2 "Могу ли я использовать карту Moon 1X из любой точки мира?" at bounding box center [317, 244] width 226 height 9
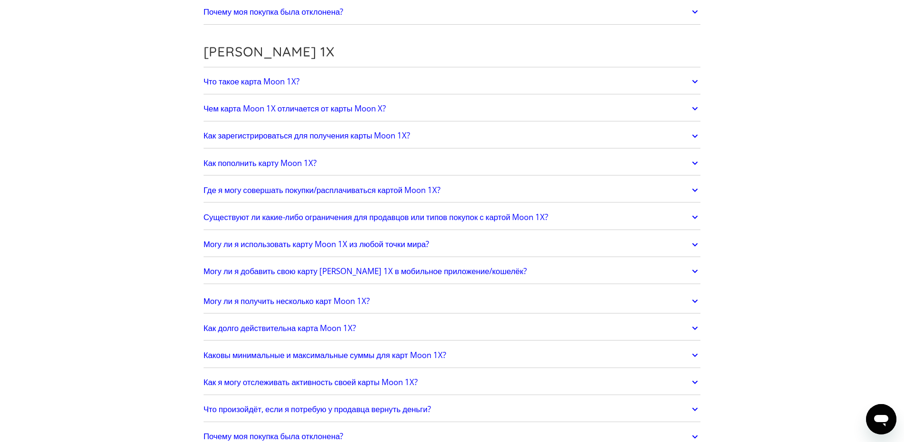
scroll to position [1138, 0]
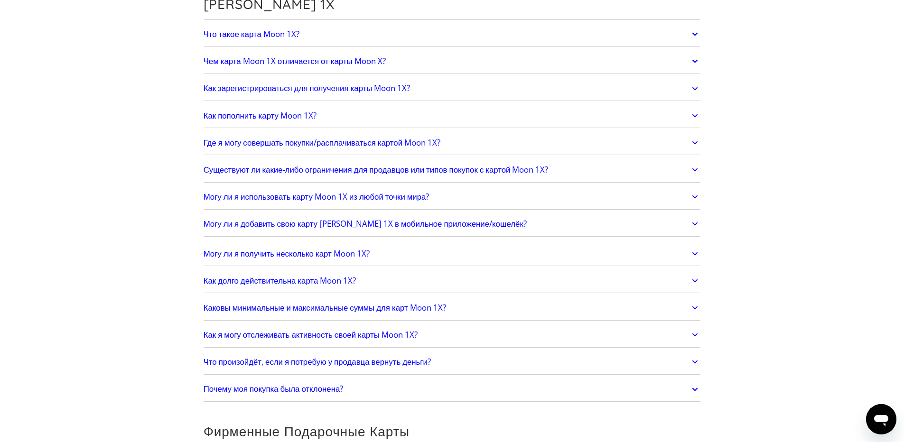
click at [246, 249] on h2 "Могу ли я получить несколько карт Moon 1X?" at bounding box center [287, 253] width 166 height 9
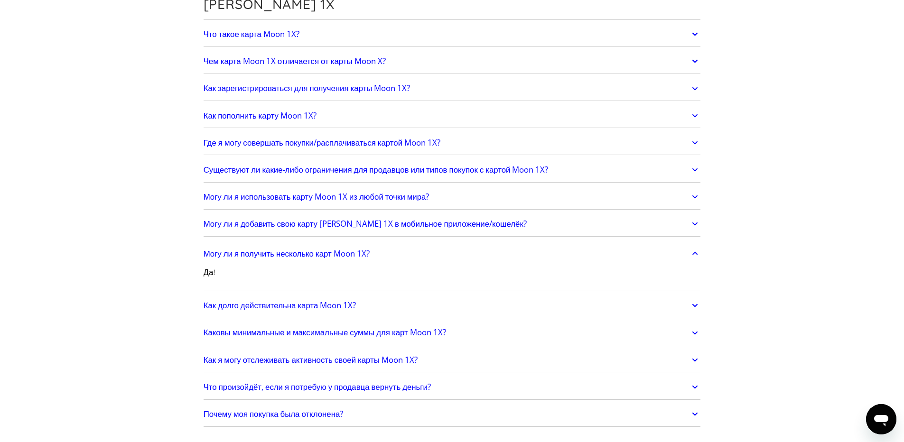
click at [246, 249] on h2 "Могу ли я получить несколько карт Moon 1X?" at bounding box center [287, 253] width 166 height 9
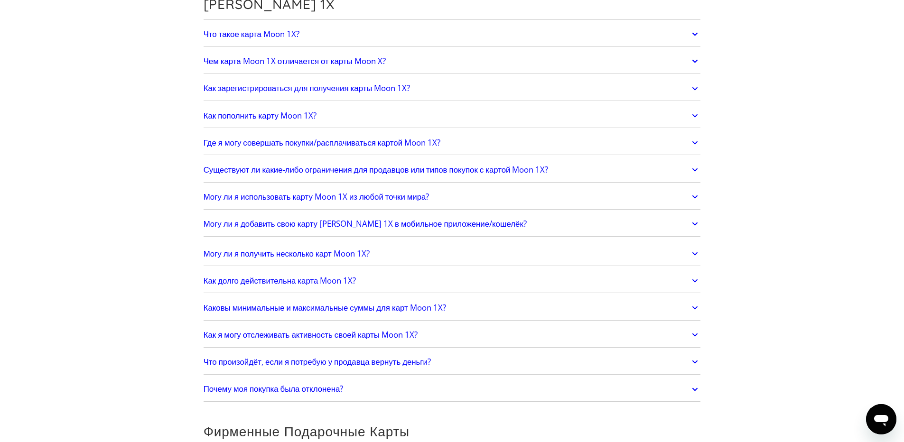
click at [270, 222] on h2 "Могу ли я добавить свою карту Moon 1X в мобильное приложение/кошелёк?" at bounding box center [365, 223] width 323 height 9
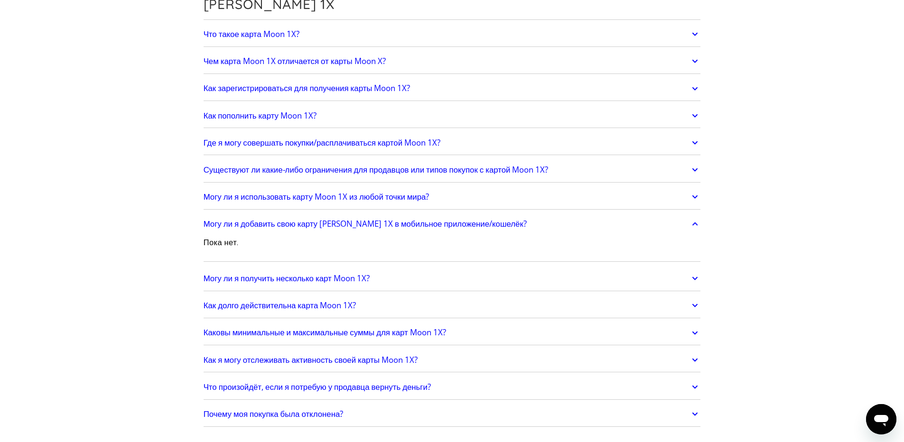
click at [270, 222] on h2 "Могу ли я добавить свою карту Moon 1X в мобильное приложение/кошелёк?" at bounding box center [365, 223] width 323 height 9
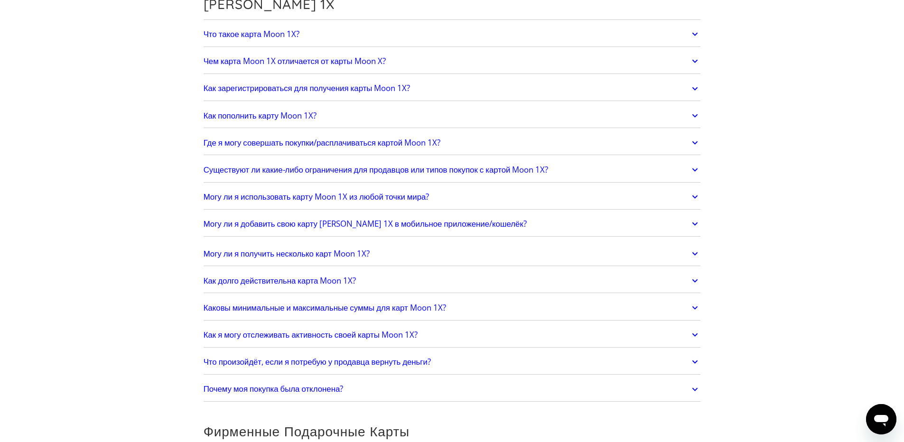
click at [324, 279] on h2 "Как долго действительна карта Moon 1X?" at bounding box center [280, 280] width 153 height 9
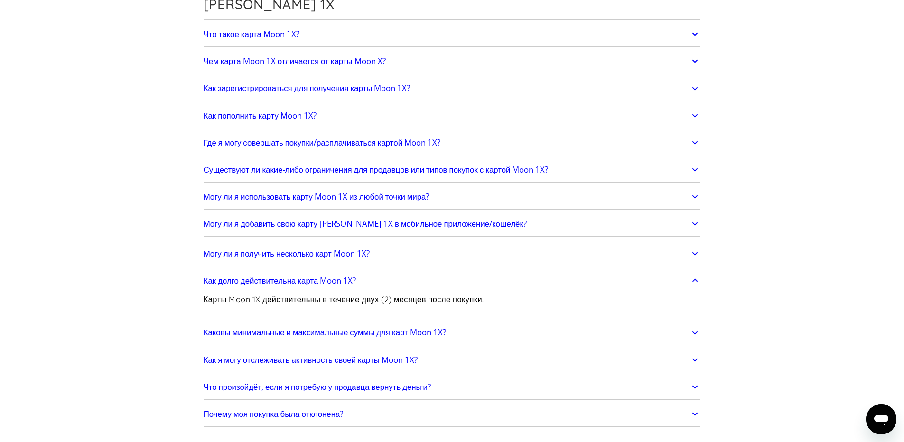
click at [324, 279] on h2 "Как долго действительна карта Moon 1X?" at bounding box center [280, 280] width 153 height 9
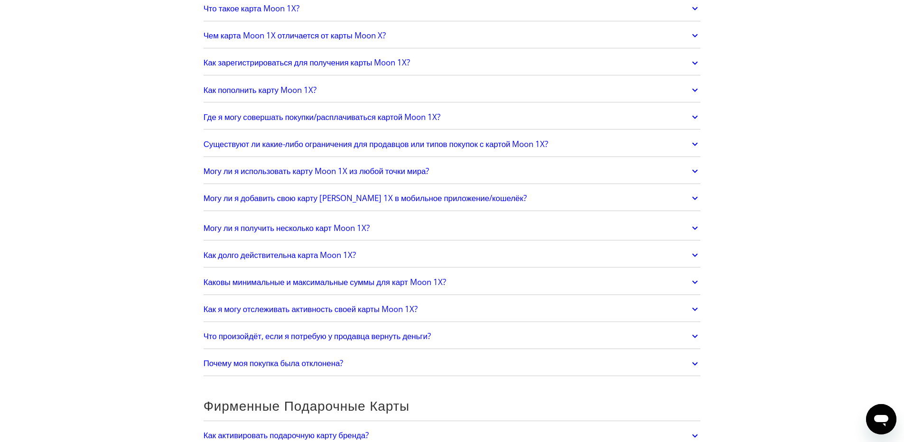
scroll to position [1186, 0]
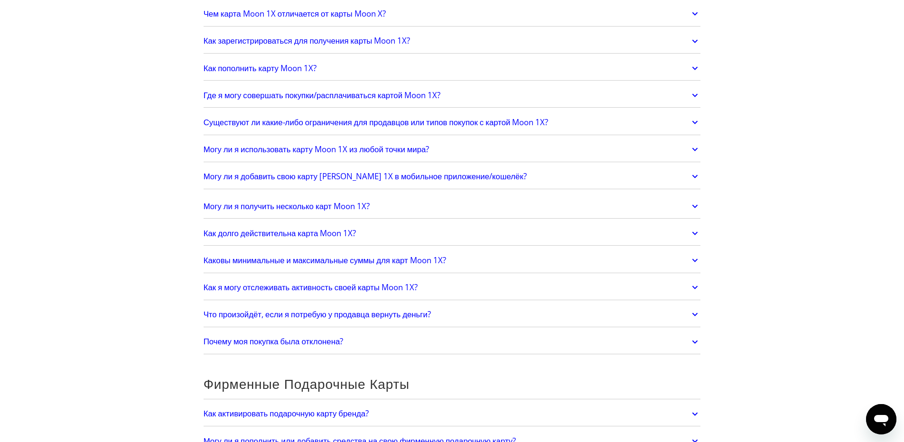
click at [465, 254] on link "Каковы минимальные и максимальные суммы для карт Moon 1X?" at bounding box center [452, 260] width 497 height 20
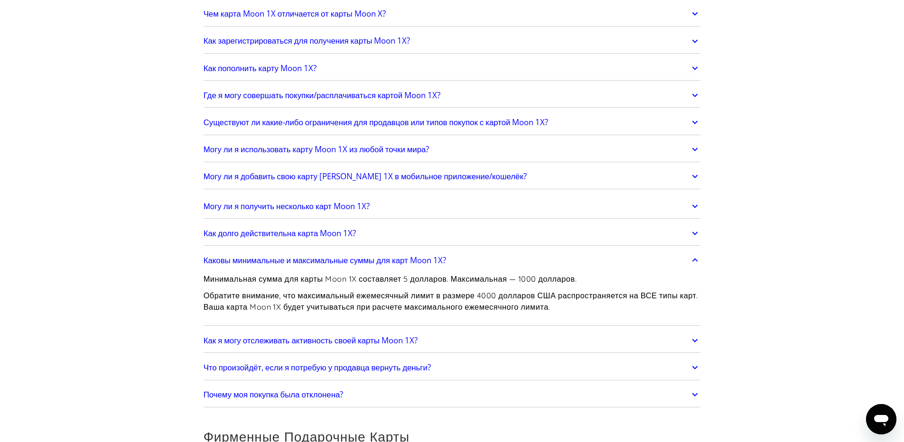
click at [465, 254] on link "Каковы минимальные и максимальные суммы для карт Moon 1X?" at bounding box center [452, 260] width 497 height 20
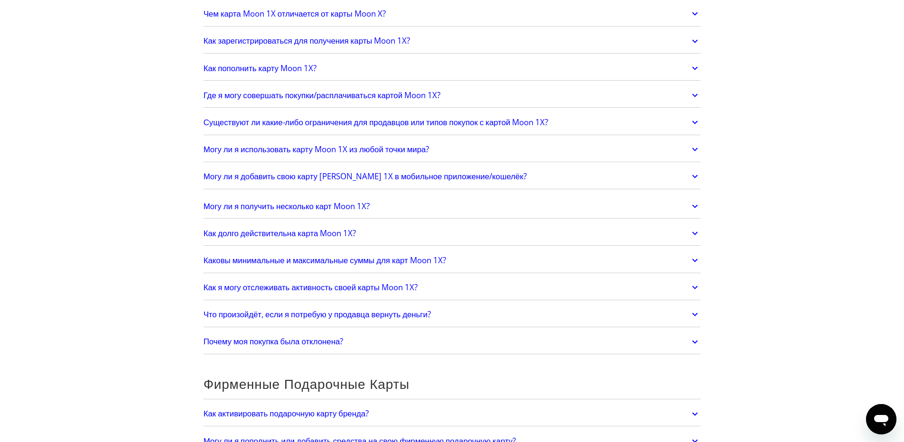
click at [463, 310] on link "Что произойдёт, если я потребую у продавца вернуть деньги?" at bounding box center [452, 315] width 497 height 20
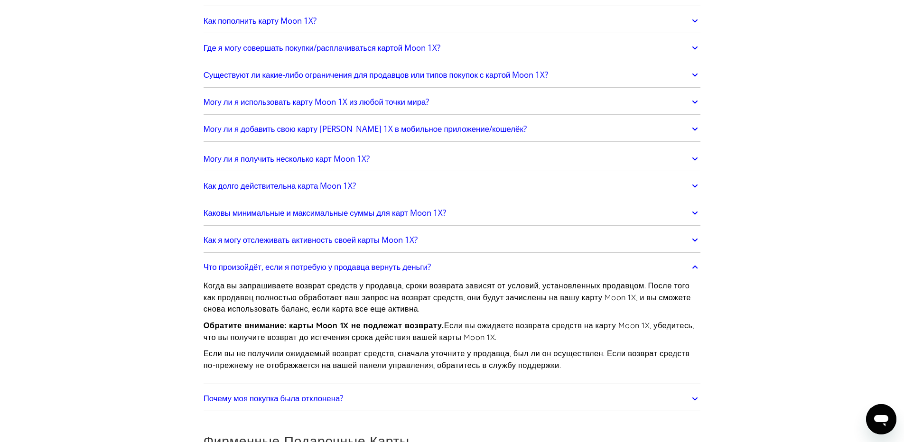
scroll to position [1281, 0]
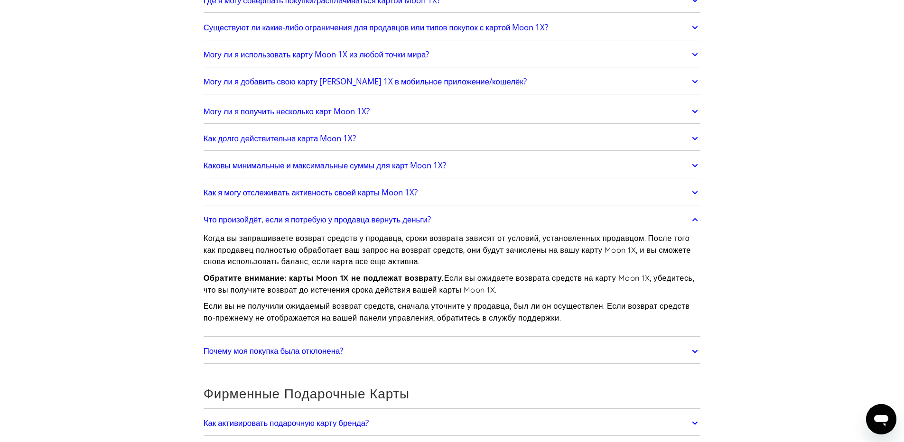
click at [463, 215] on link "Что произойдёт, если я потребую у продавца вернуть деньги?" at bounding box center [452, 220] width 497 height 20
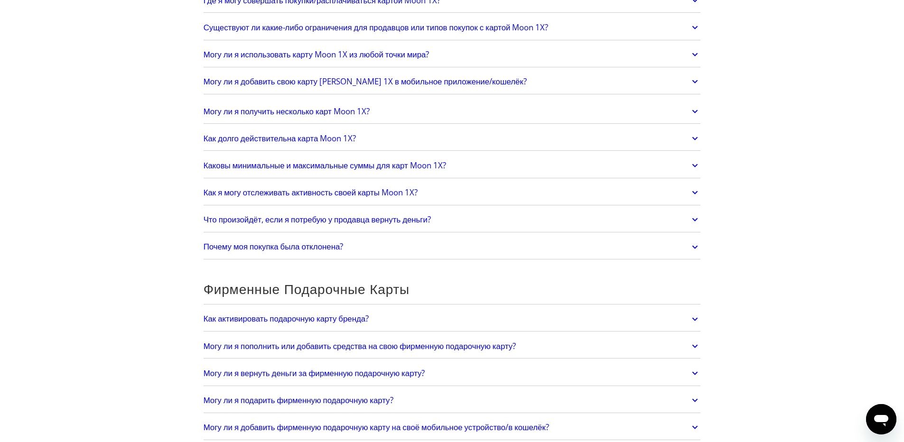
click at [432, 243] on link "Почему моя покупка была отклонена?" at bounding box center [452, 247] width 497 height 20
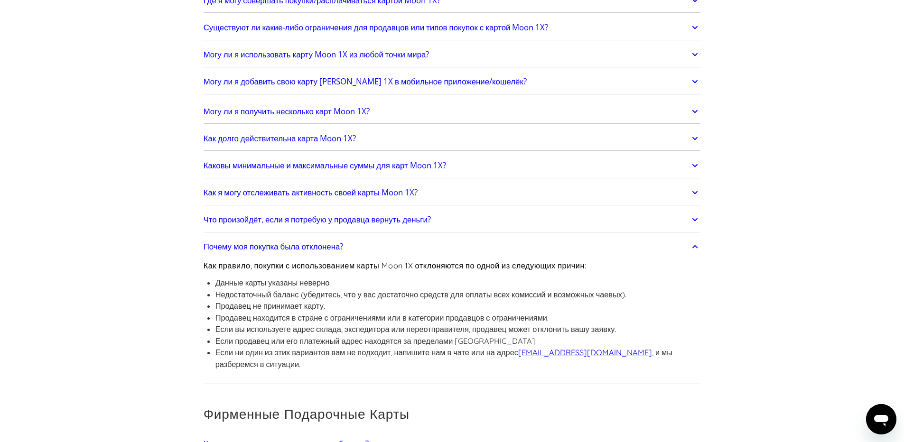
click at [447, 243] on link "Почему моя покупка была отклонена?" at bounding box center [452, 247] width 497 height 20
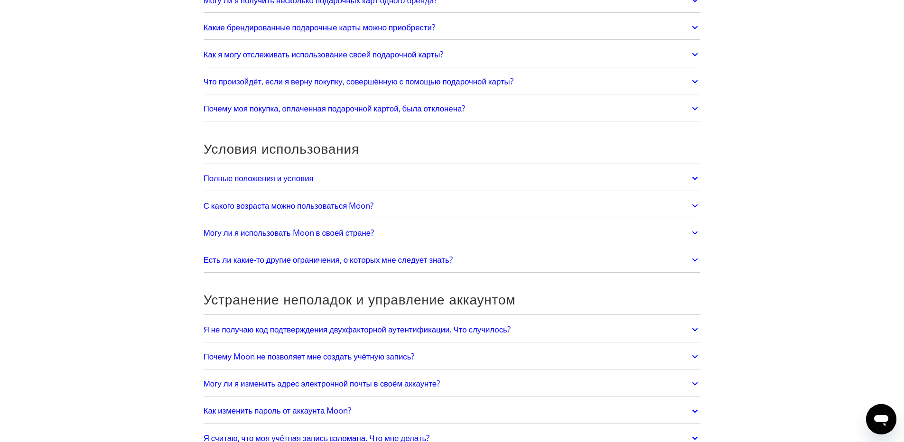
scroll to position [1755, 0]
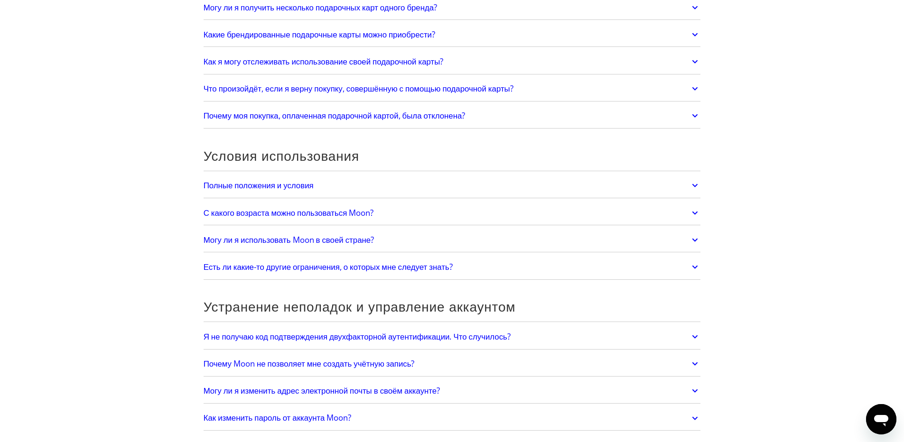
click at [379, 219] on link "С какого возраста можно пользоваться Moon?" at bounding box center [452, 213] width 497 height 20
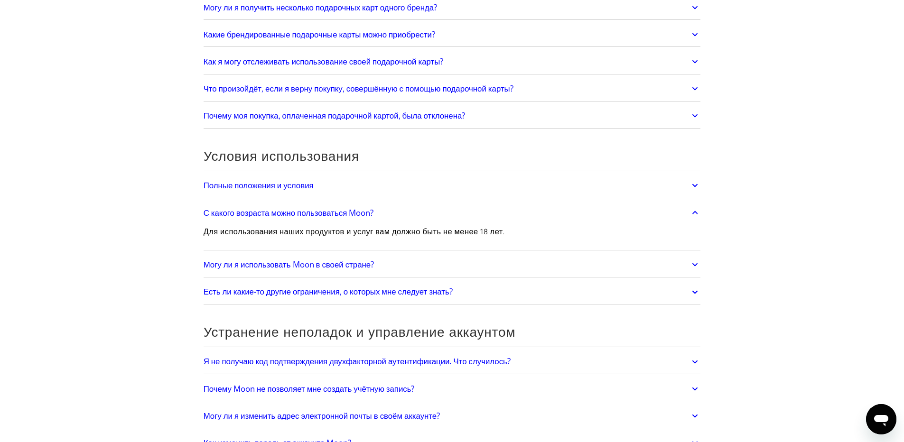
click at [386, 212] on link "С какого возраста можно пользоваться Moon?" at bounding box center [452, 213] width 497 height 20
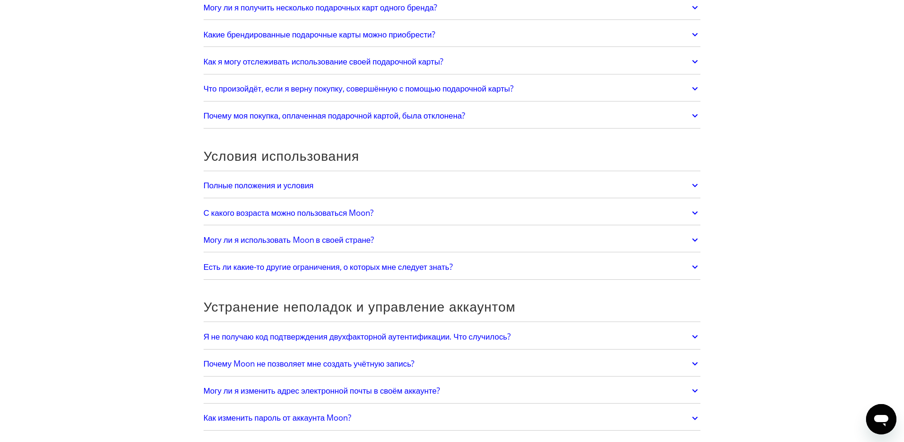
click at [387, 212] on link "С какого возраста можно пользоваться Moon?" at bounding box center [452, 213] width 497 height 20
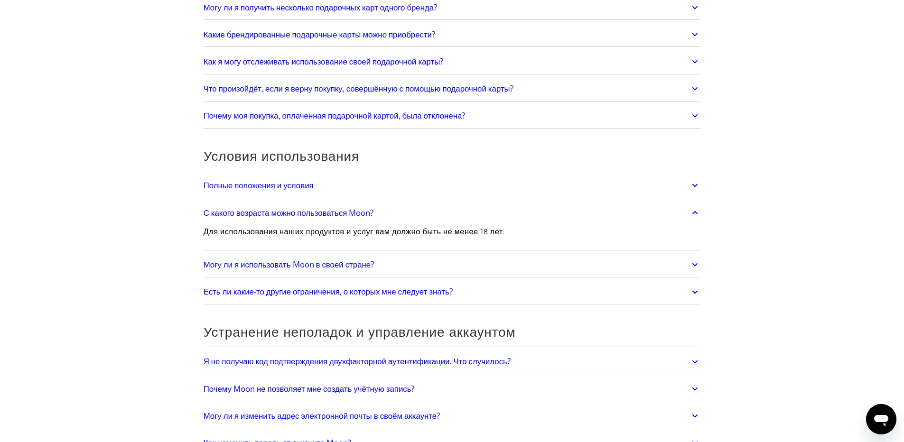
click at [387, 212] on link "С какого возраста можно пользоваться Moon?" at bounding box center [452, 213] width 497 height 20
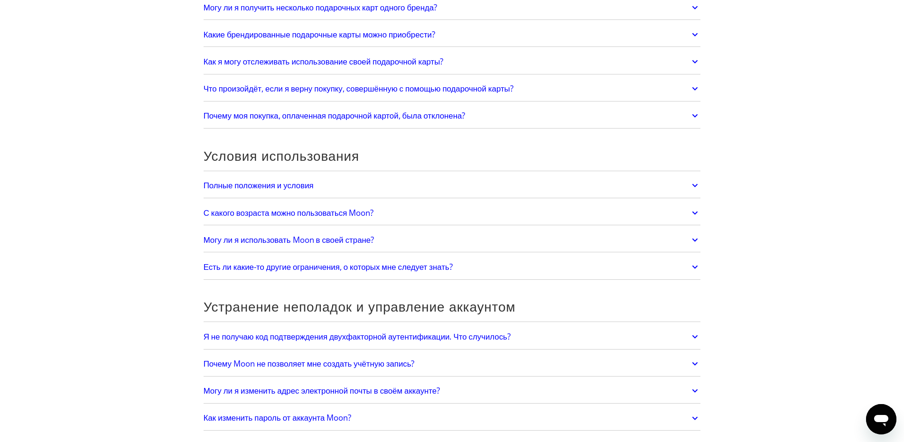
click at [265, 237] on h2 "Могу ли я использовать Moon в своей стране?" at bounding box center [289, 239] width 171 height 9
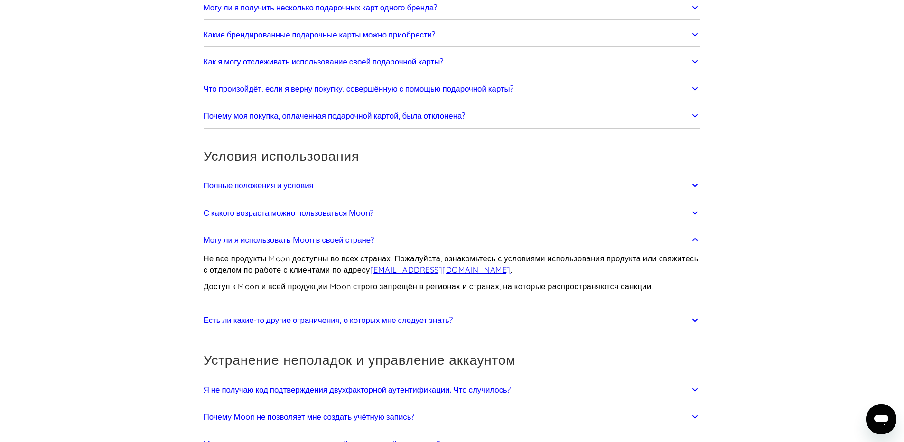
click at [265, 237] on h2 "Могу ли я использовать Moon в своей стране?" at bounding box center [289, 239] width 171 height 9
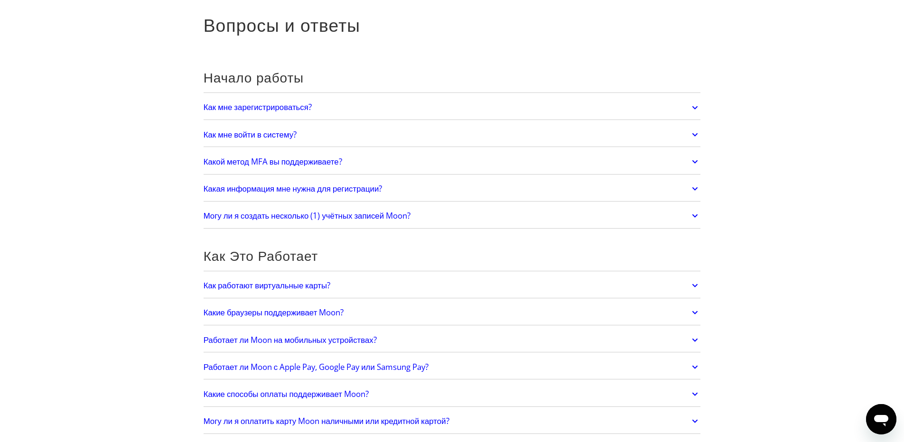
scroll to position [0, 0]
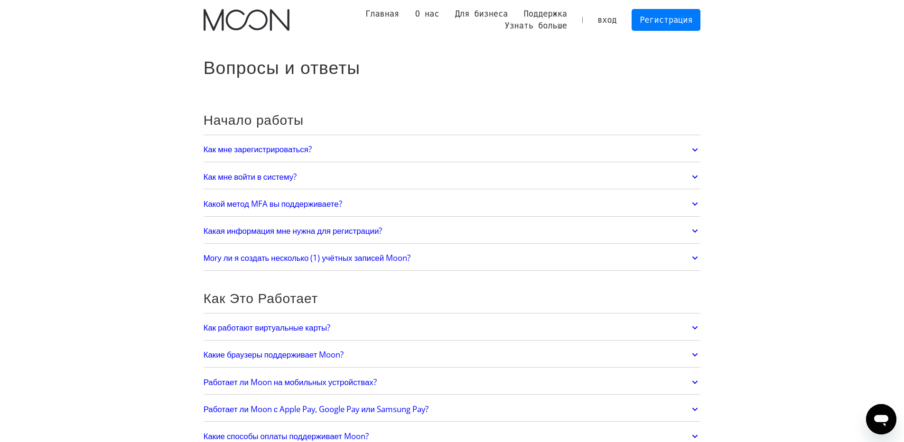
click at [219, 18] on img "Главная" at bounding box center [247, 20] width 86 height 22
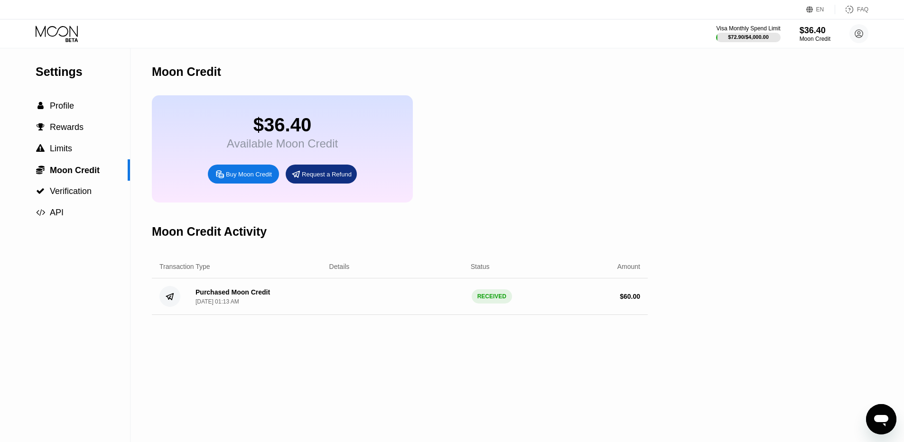
scroll to position [122, 0]
click at [60, 109] on span "Profile" at bounding box center [62, 105] width 24 height 9
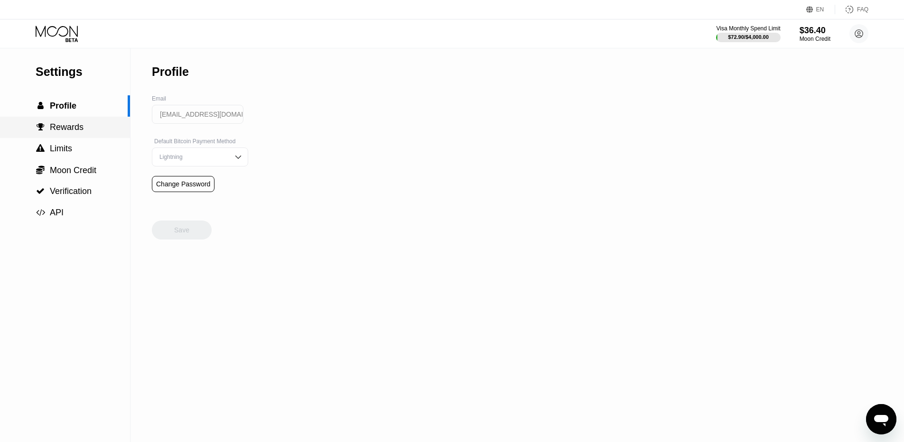
click at [63, 127] on span "Rewards" at bounding box center [67, 126] width 34 height 9
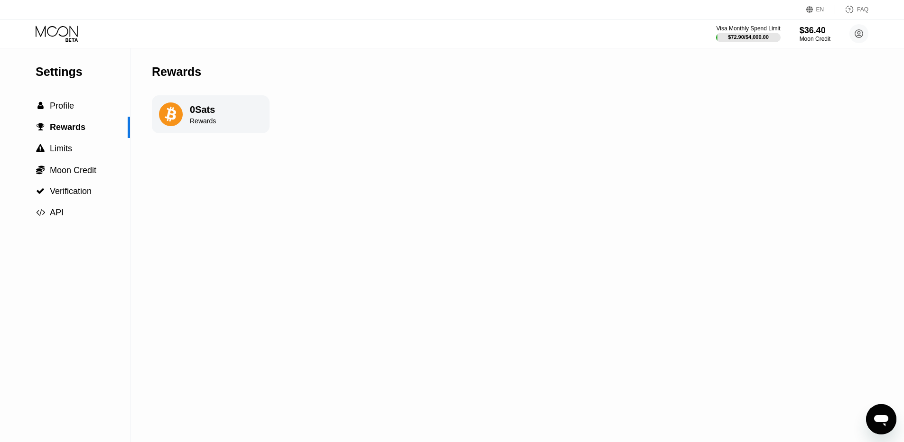
click at [391, 178] on div "Settings  Profile  Rewards  Limits  Moon Credit  Verification  API Reward…" at bounding box center [452, 245] width 904 height 394
click at [47, 146] on div " Limits" at bounding box center [54, 149] width 37 height 10
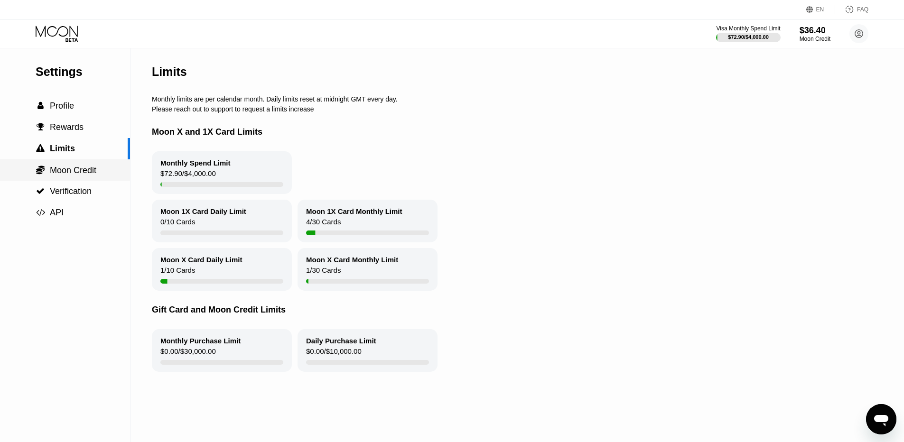
click at [77, 169] on span "Moon Credit" at bounding box center [73, 170] width 46 height 9
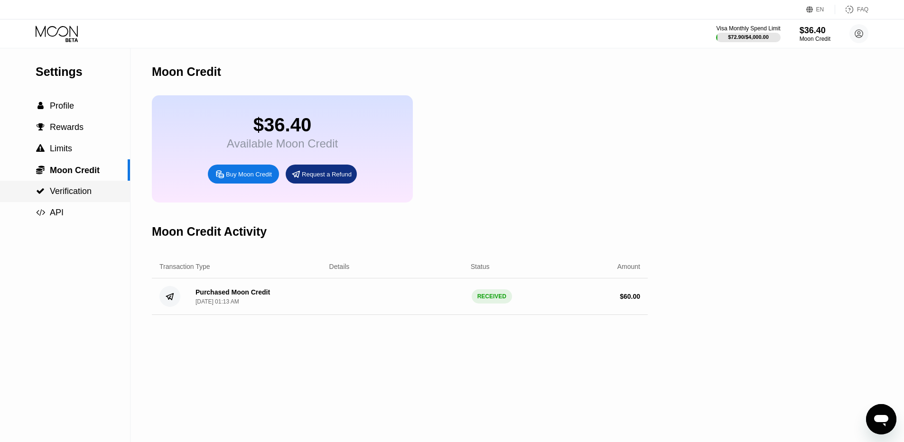
click at [56, 191] on span "Verification" at bounding box center [71, 190] width 42 height 9
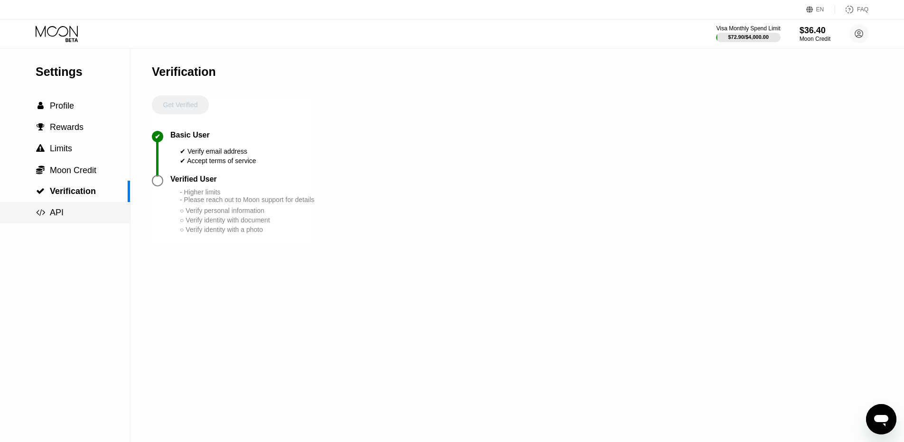
click at [56, 217] on span "API" at bounding box center [57, 212] width 14 height 9
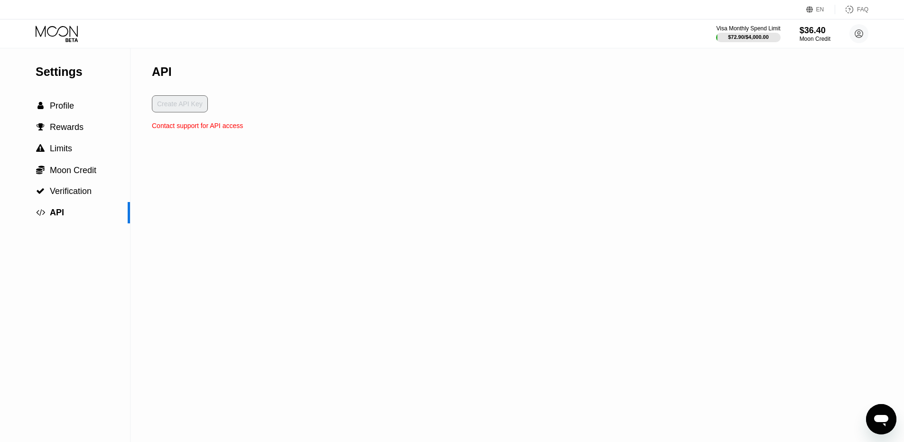
click at [76, 104] on div " Profile" at bounding box center [65, 106] width 130 height 10
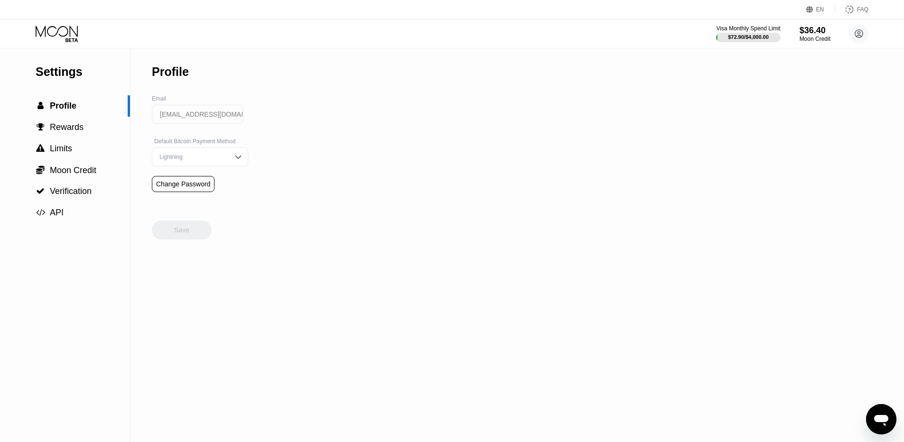
click at [74, 27] on icon at bounding box center [58, 34] width 44 height 17
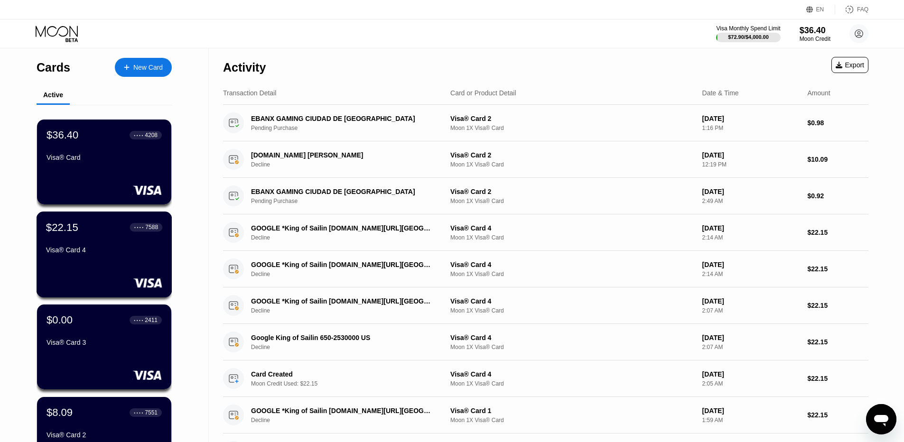
click at [116, 249] on div "Visa® Card 4" at bounding box center [104, 250] width 116 height 8
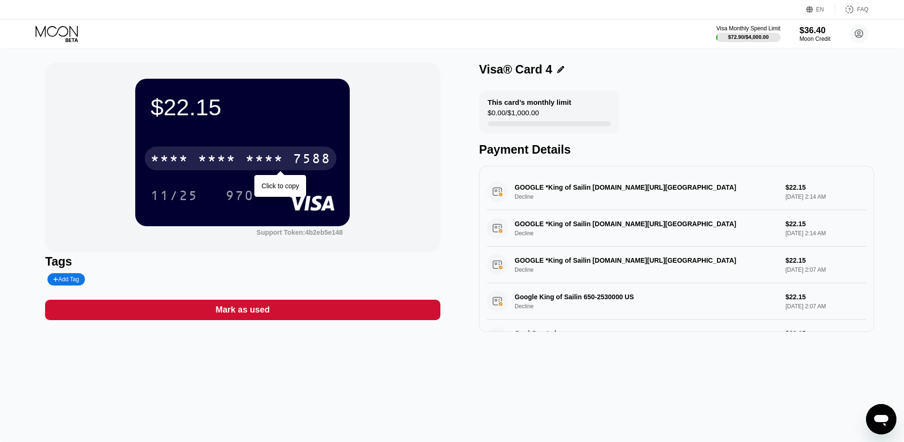
click at [221, 157] on div "* * * *" at bounding box center [217, 159] width 38 height 15
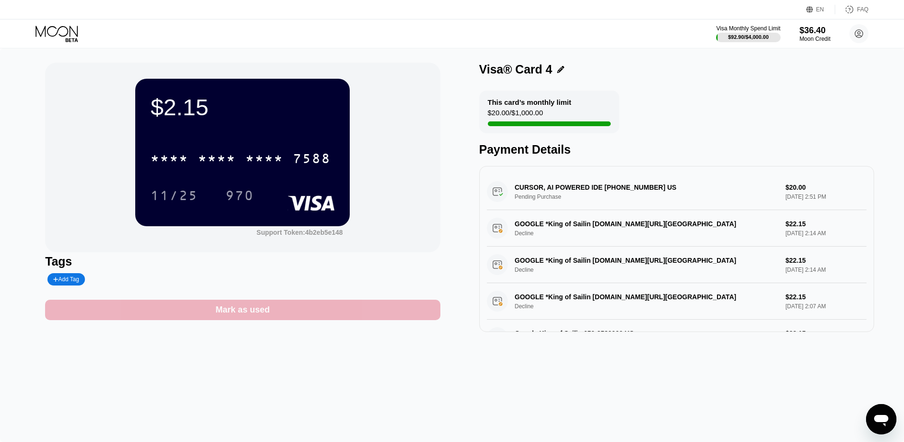
click at [276, 311] on div "Mark as used" at bounding box center [242, 310] width 395 height 20
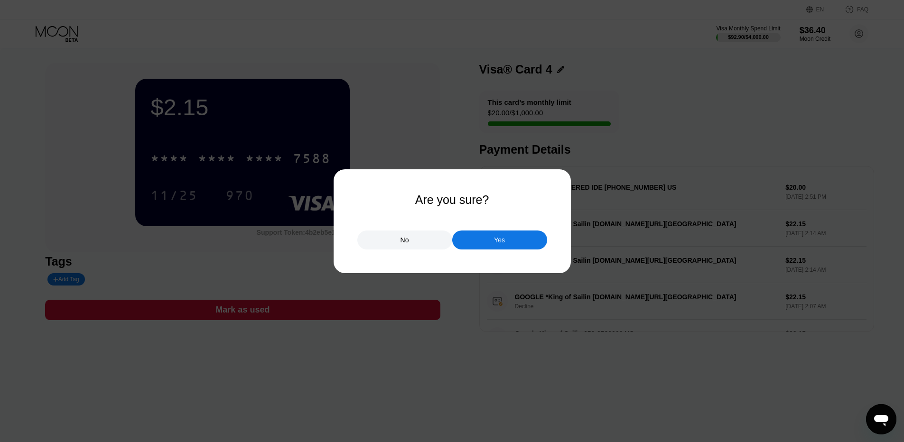
click at [502, 234] on div "Yes" at bounding box center [499, 240] width 95 height 19
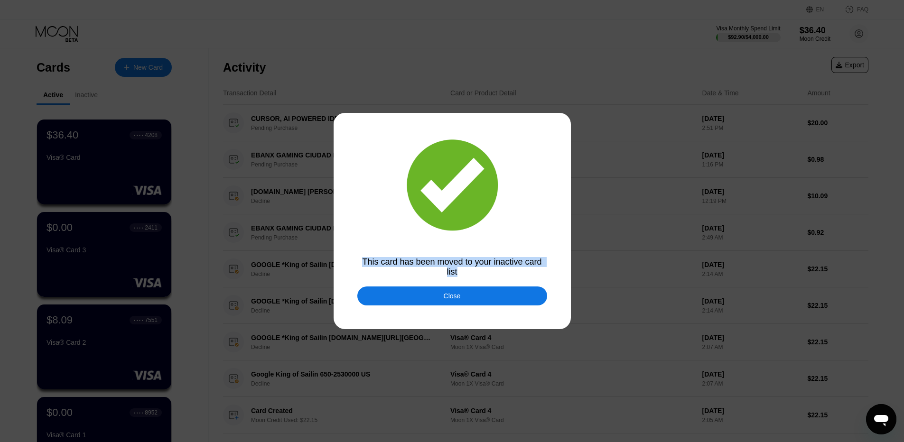
drag, startPoint x: 363, startPoint y: 259, endPoint x: 497, endPoint y: 271, distance: 134.3
click at [497, 271] on div "This card has been moved to your inactive card list" at bounding box center [452, 267] width 190 height 20
click at [672, 230] on div at bounding box center [455, 221] width 911 height 442
click at [476, 292] on div "Close" at bounding box center [452, 296] width 190 height 19
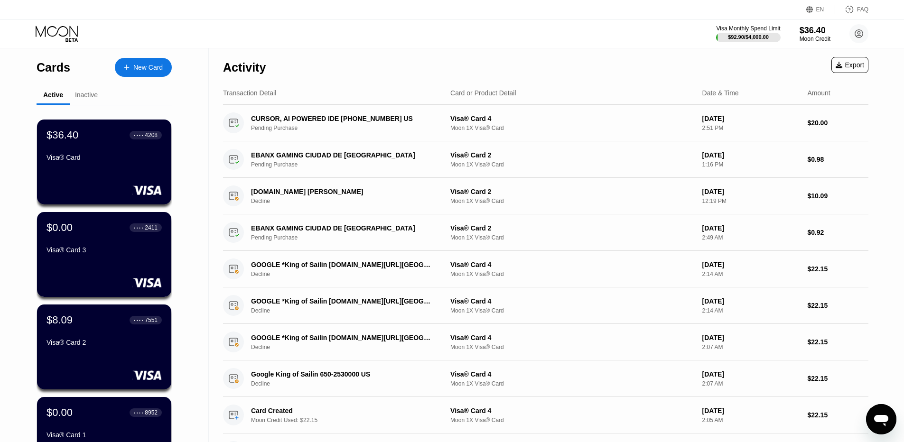
click at [92, 94] on div "Inactive" at bounding box center [86, 95] width 23 height 8
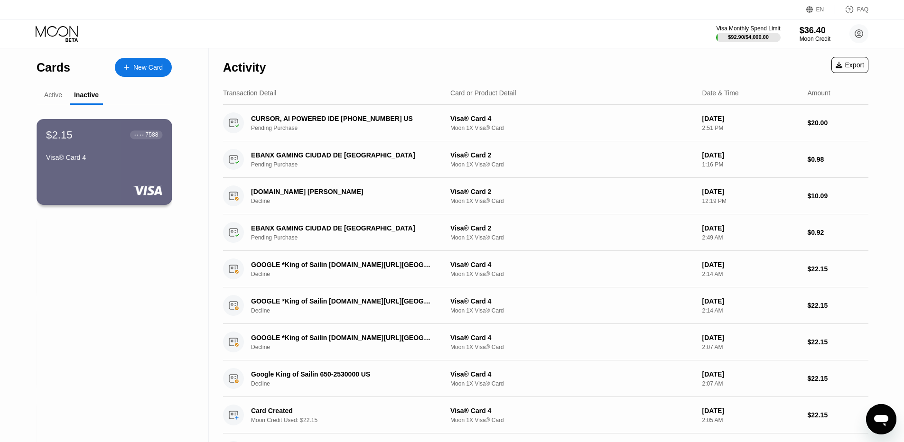
click at [96, 161] on div "Visa® Card 4" at bounding box center [104, 158] width 116 height 8
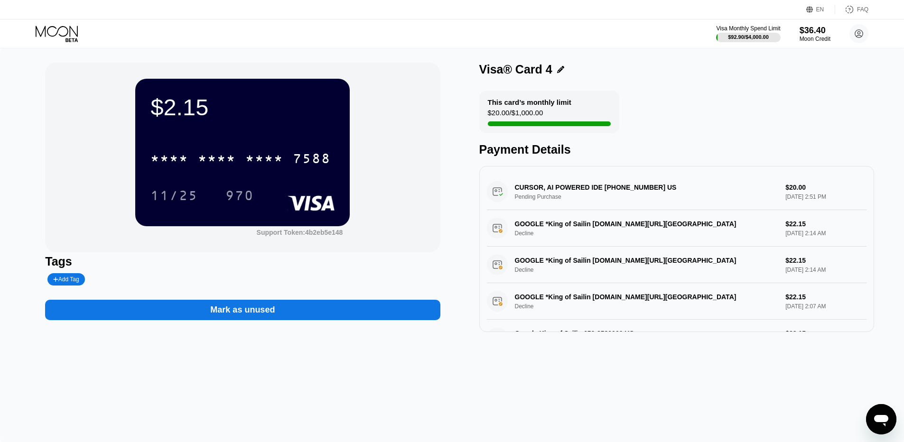
click at [245, 310] on div "Mark as unused" at bounding box center [242, 310] width 65 height 11
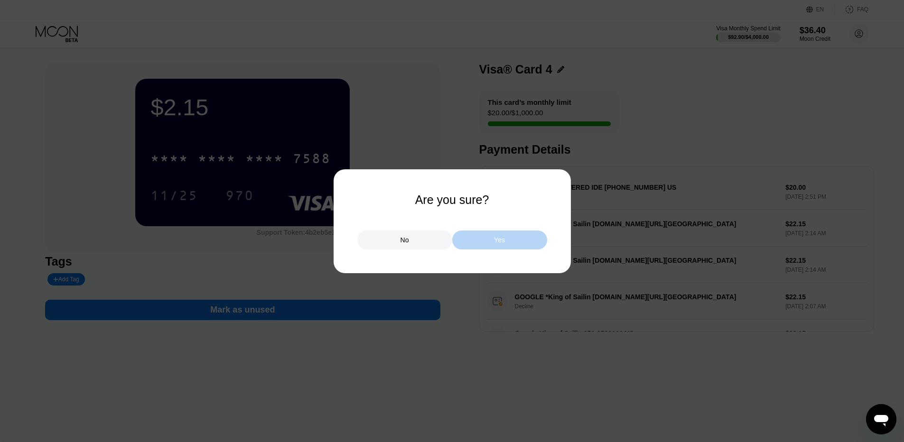
click at [523, 241] on div "Yes" at bounding box center [499, 240] width 95 height 19
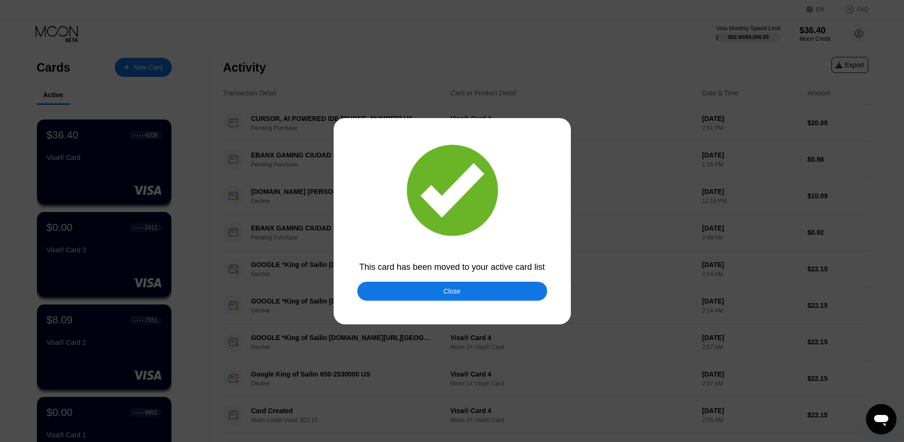
click at [189, 163] on div at bounding box center [455, 221] width 911 height 442
click at [413, 279] on div at bounding box center [455, 221] width 911 height 442
click at [424, 285] on div "Close" at bounding box center [452, 291] width 190 height 19
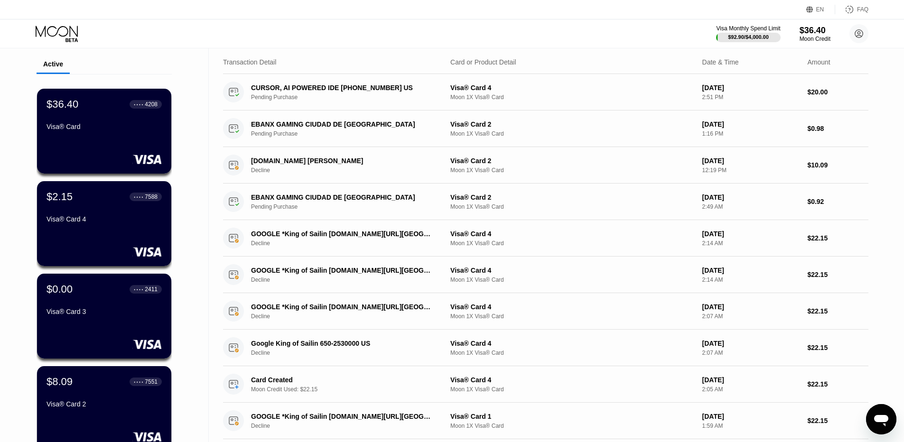
scroll to position [47, 0]
